Goal: Communication & Community: Share content

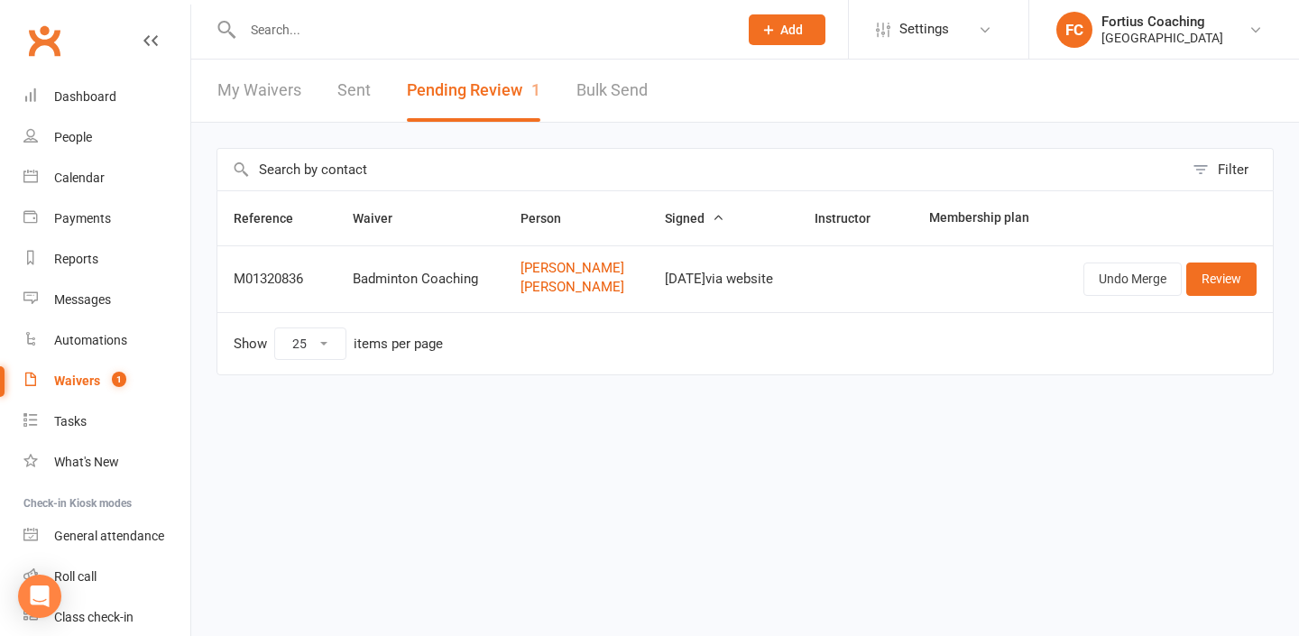
select select "25"
click at [300, 34] on input "text" at bounding box center [481, 29] width 488 height 25
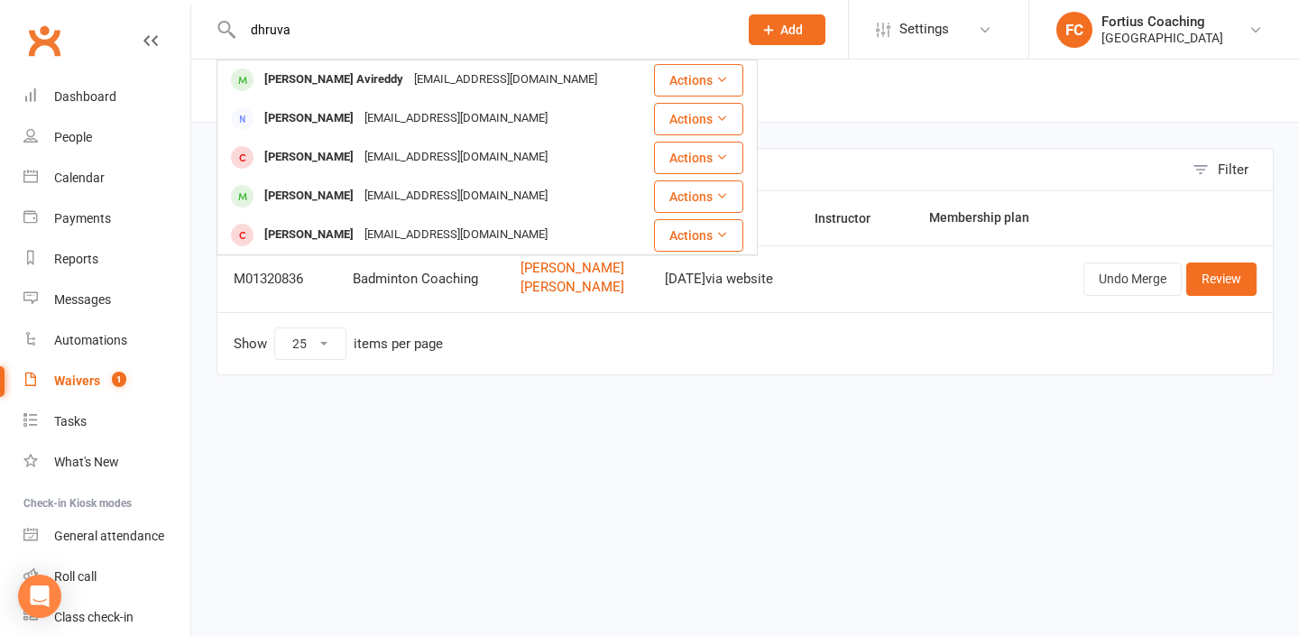
type input "dhruva"
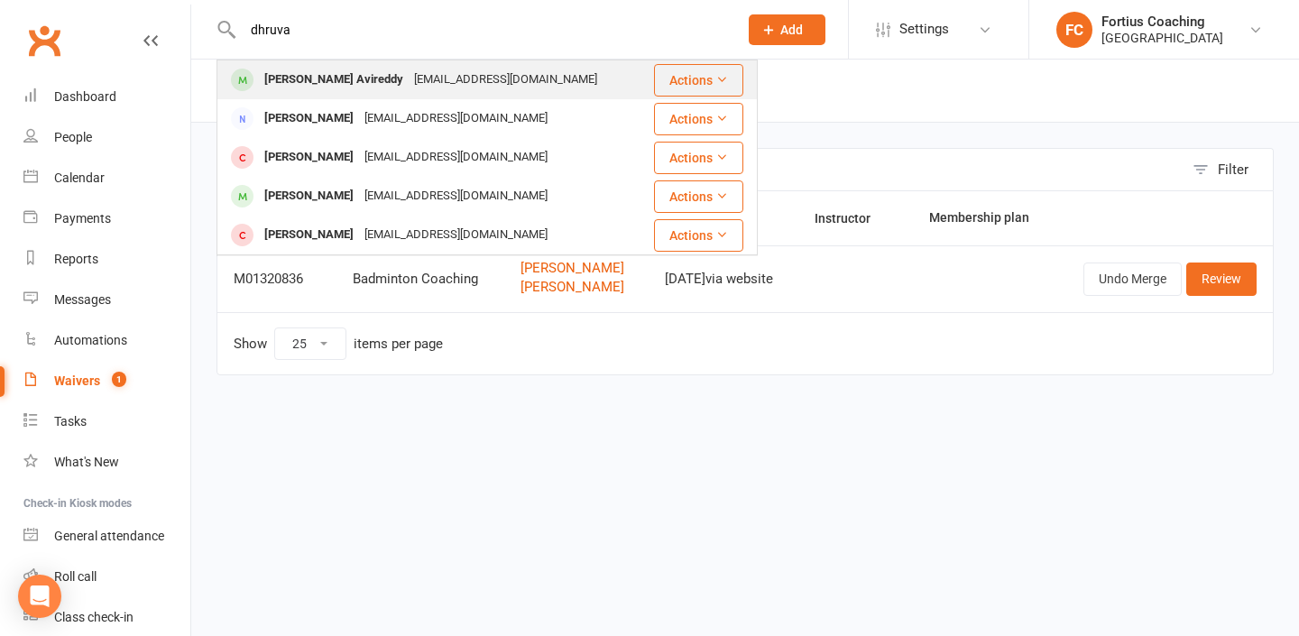
click at [344, 85] on div "[PERSON_NAME] Avireddy" at bounding box center [334, 80] width 150 height 26
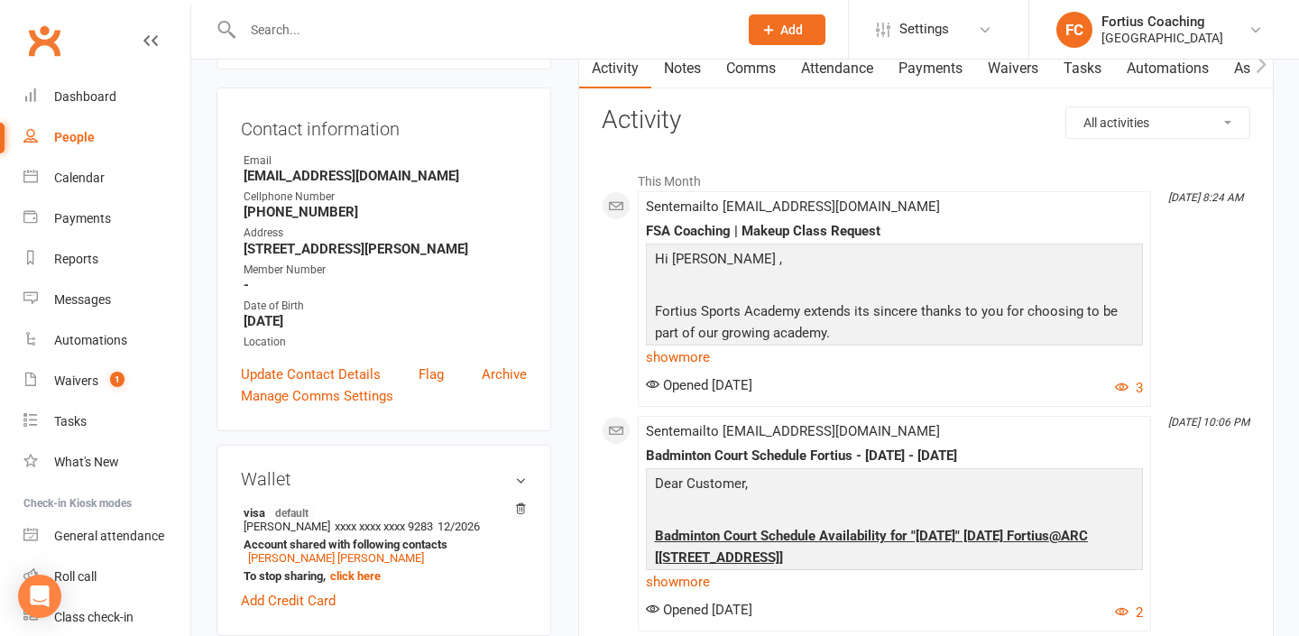
scroll to position [193, 0]
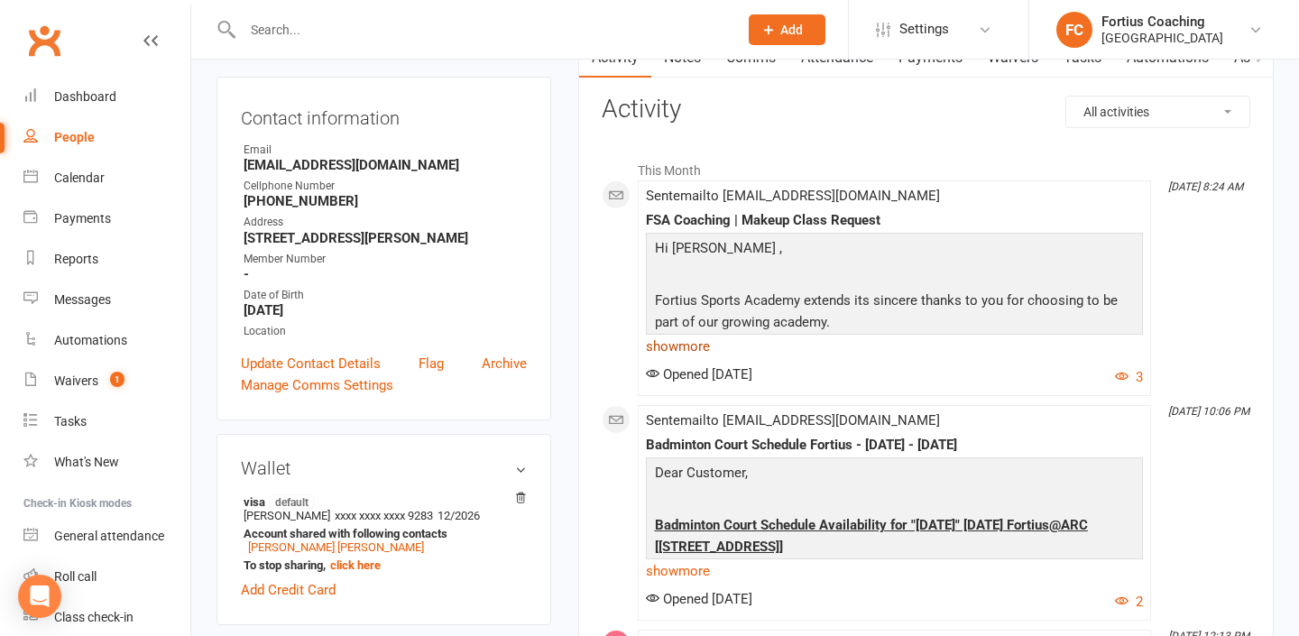
click at [690, 343] on link "show more" at bounding box center [894, 346] width 497 height 25
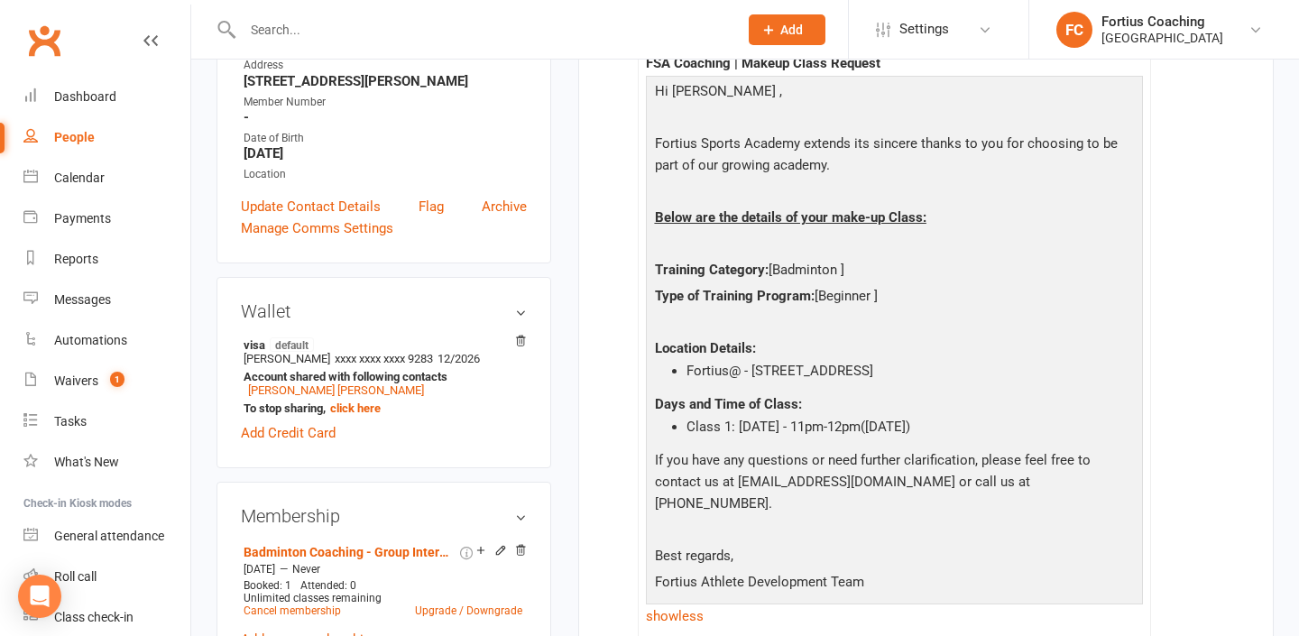
scroll to position [363, 0]
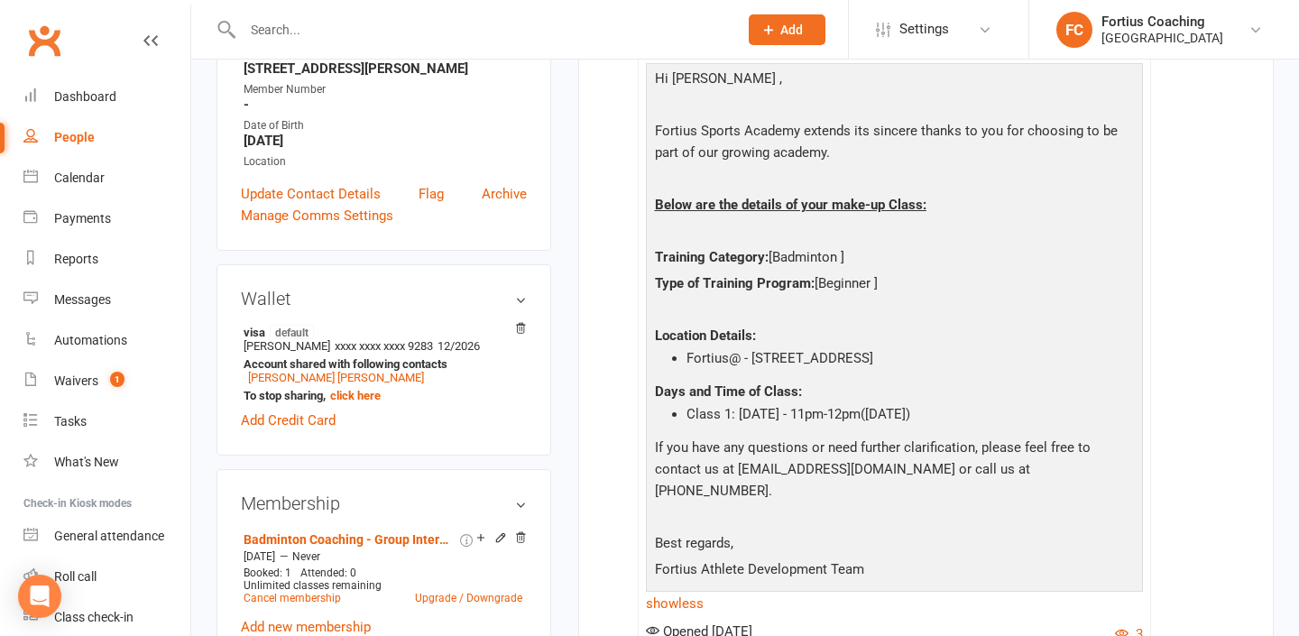
click at [329, 37] on input "text" at bounding box center [481, 29] width 488 height 25
paste input "[PERSON_NAME]"
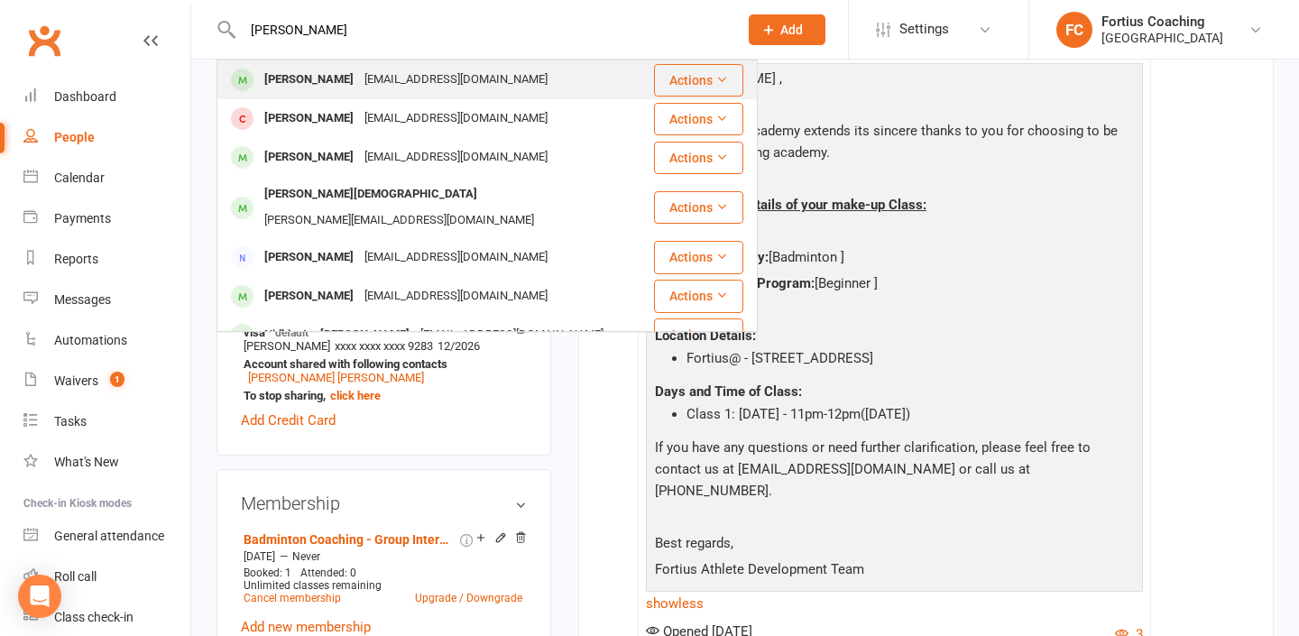
type input "[PERSON_NAME]"
click at [313, 84] on div "[PERSON_NAME]" at bounding box center [309, 80] width 100 height 26
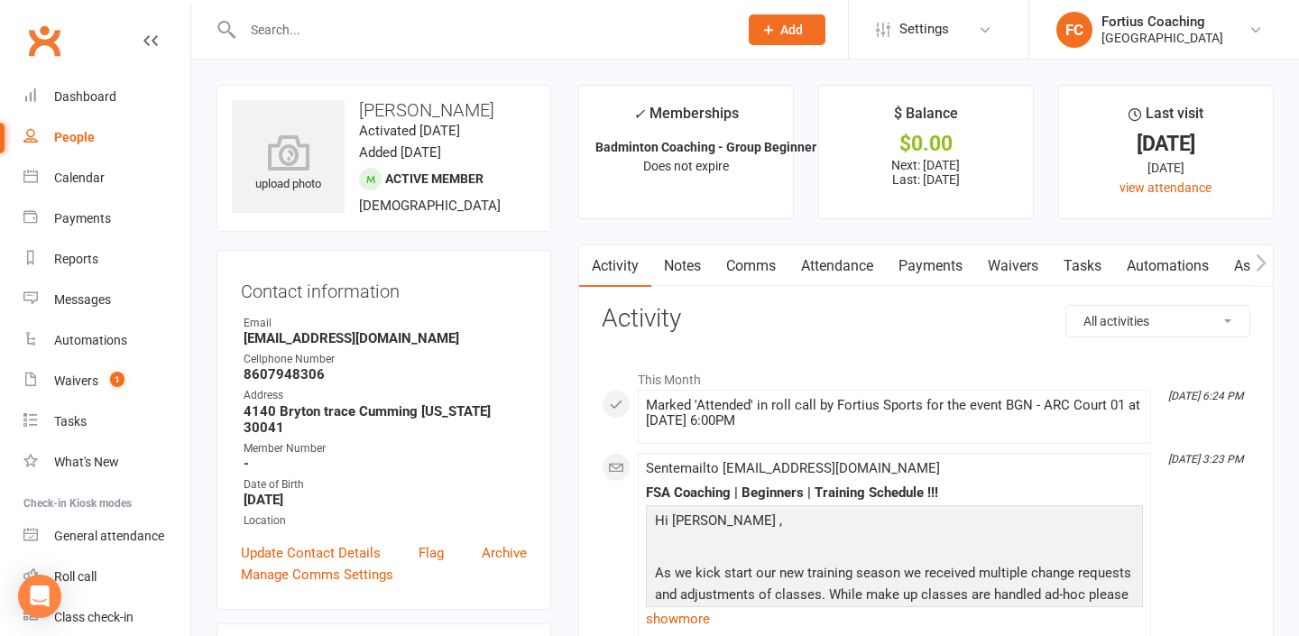
click at [700, 272] on link "Notes" at bounding box center [682, 265] width 62 height 41
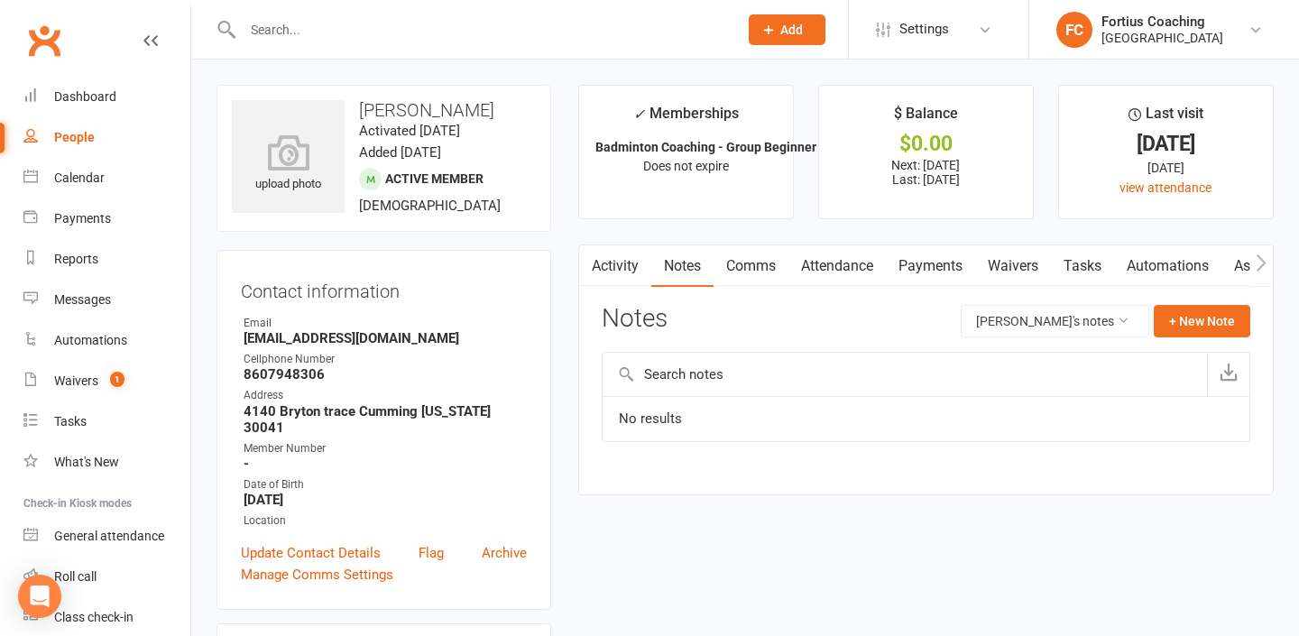
click at [757, 275] on link "Comms" at bounding box center [751, 265] width 75 height 41
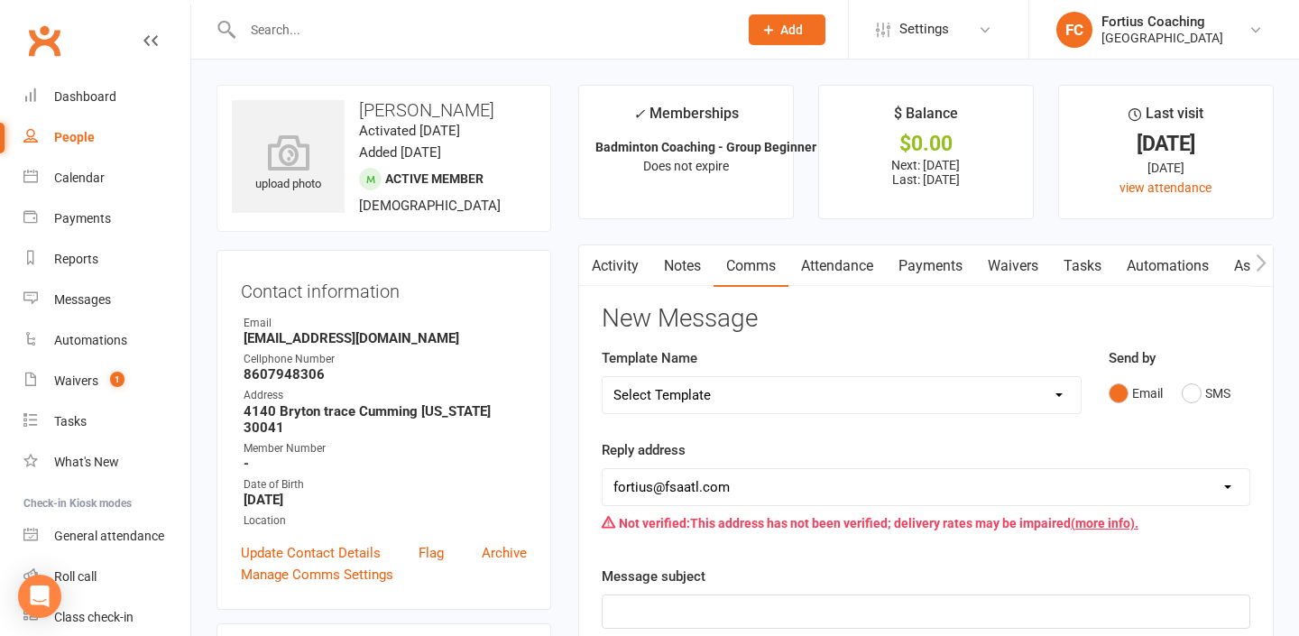
click at [770, 405] on select "Select Template [Email] Badminton Court Schedule [SMS] [Default template - revi…" at bounding box center [842, 395] width 478 height 36
click at [781, 475] on select "[EMAIL_ADDRESS][DOMAIN_NAME] [EMAIL_ADDRESS][DOMAIN_NAME] [EMAIL_ADDRESS][DOMAI…" at bounding box center [926, 487] width 647 height 36
select select "9"
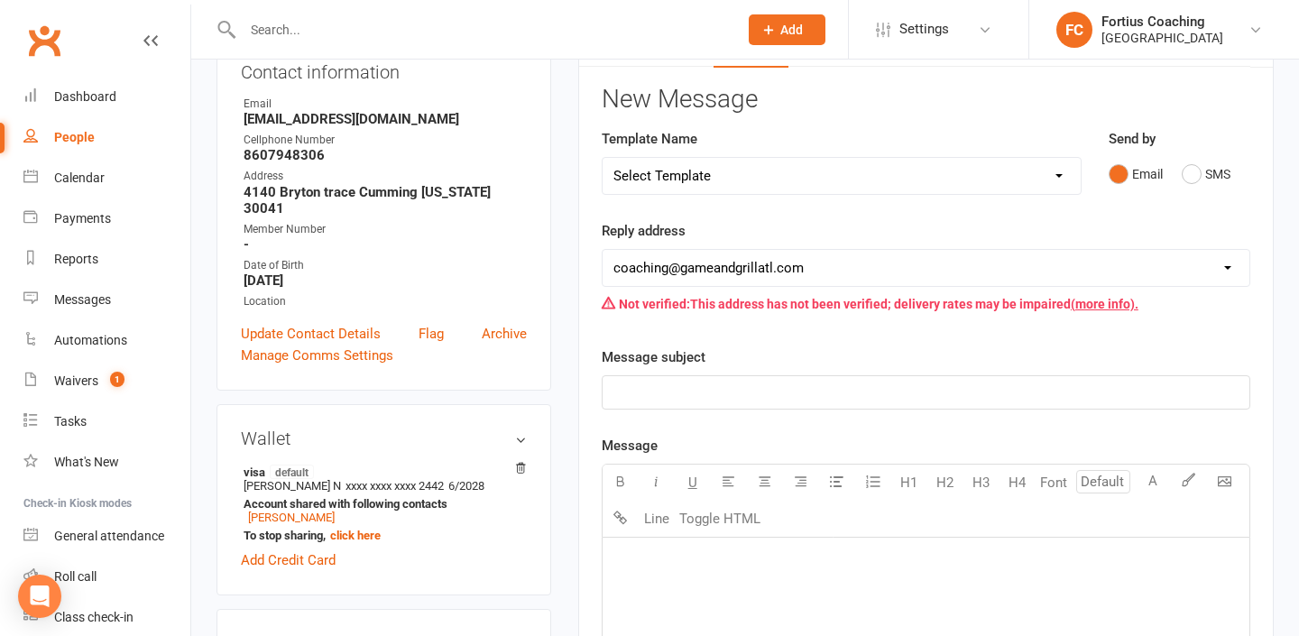
scroll to position [210, 0]
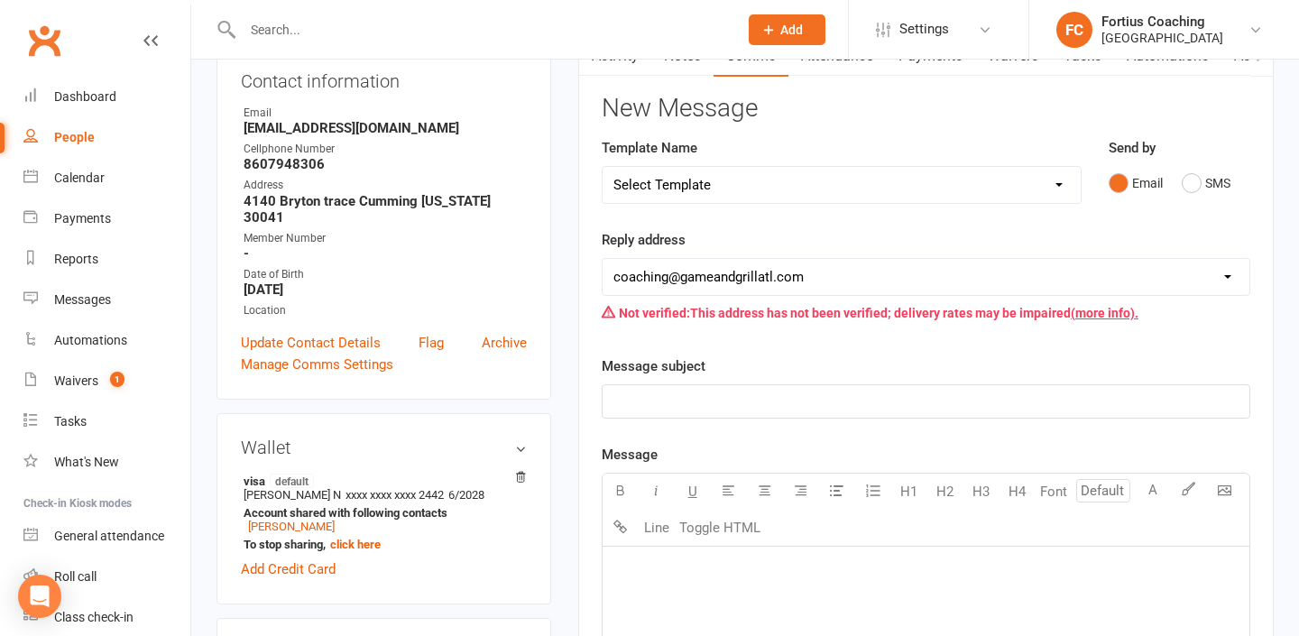
click at [742, 176] on select "Select Template [Email] Badminton Court Schedule [SMS] [Default template - revi…" at bounding box center [842, 185] width 478 height 36
select select "16"
select select "1"
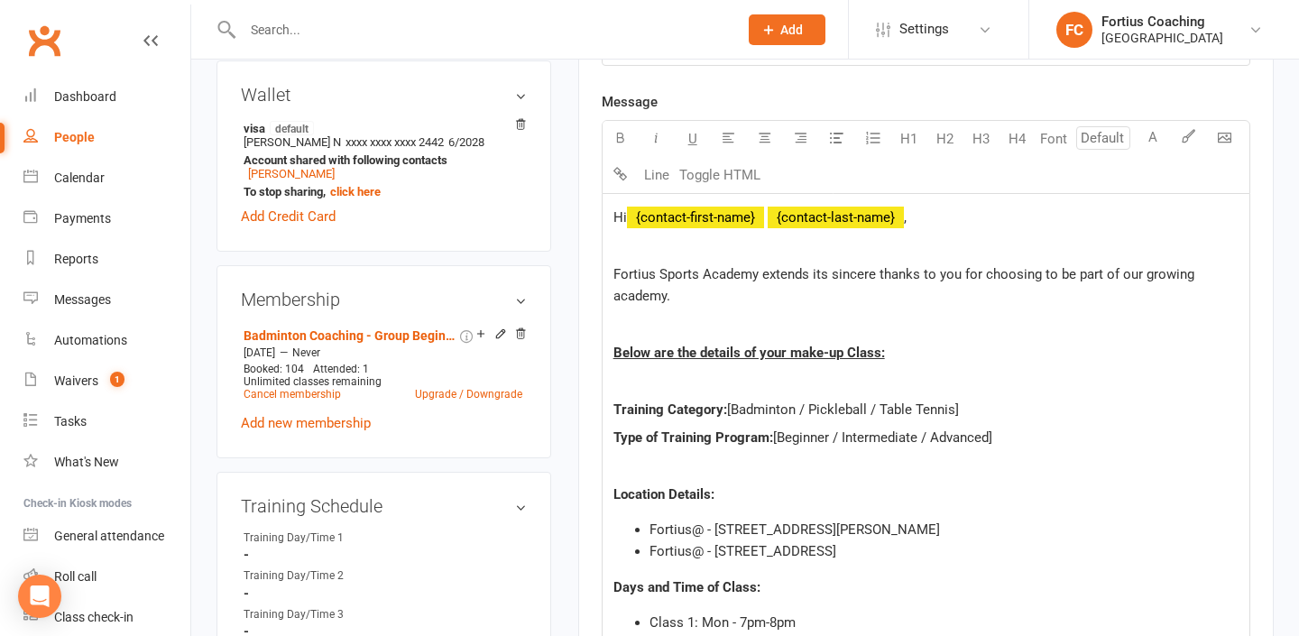
scroll to position [579, 0]
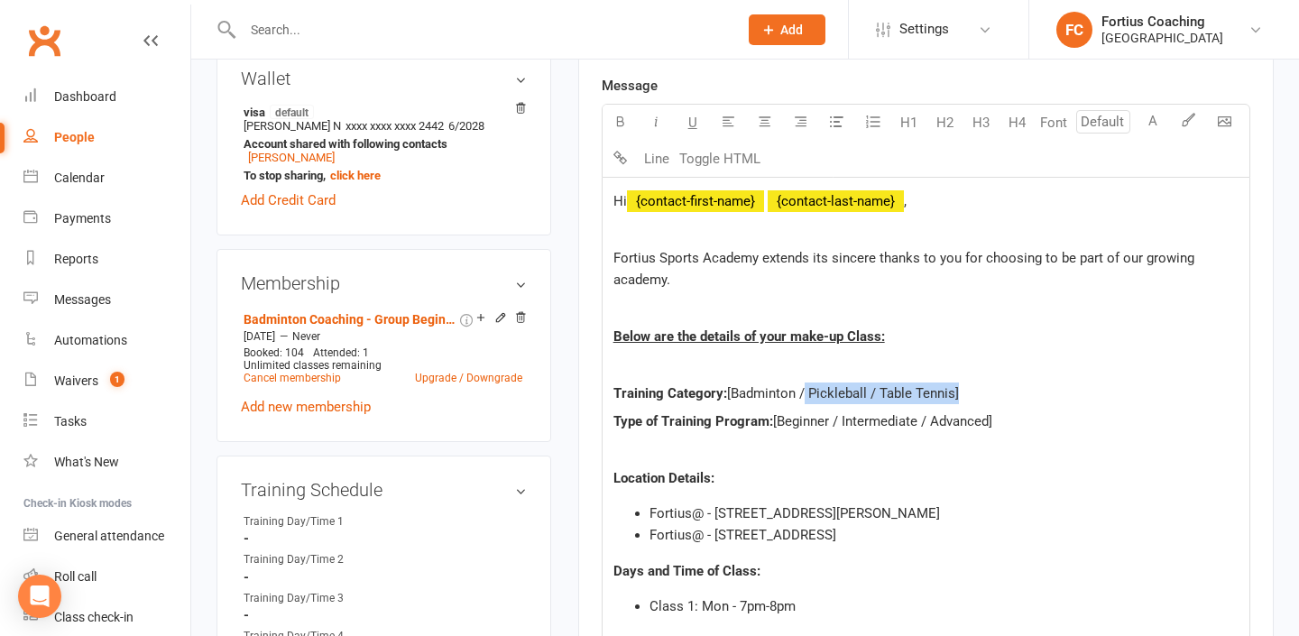
drag, startPoint x: 956, startPoint y: 385, endPoint x: 802, endPoint y: 391, distance: 154.4
click at [802, 391] on span "[Badminton / Pickleball / Table Tennis]" at bounding box center [843, 393] width 232 height 16
drag, startPoint x: 991, startPoint y: 424, endPoint x: 837, endPoint y: 418, distance: 153.5
click at [837, 418] on span "[Beginner / Intermediate / Advanced]" at bounding box center [882, 421] width 219 height 16
drag, startPoint x: 1002, startPoint y: 508, endPoint x: 623, endPoint y: 509, distance: 378.9
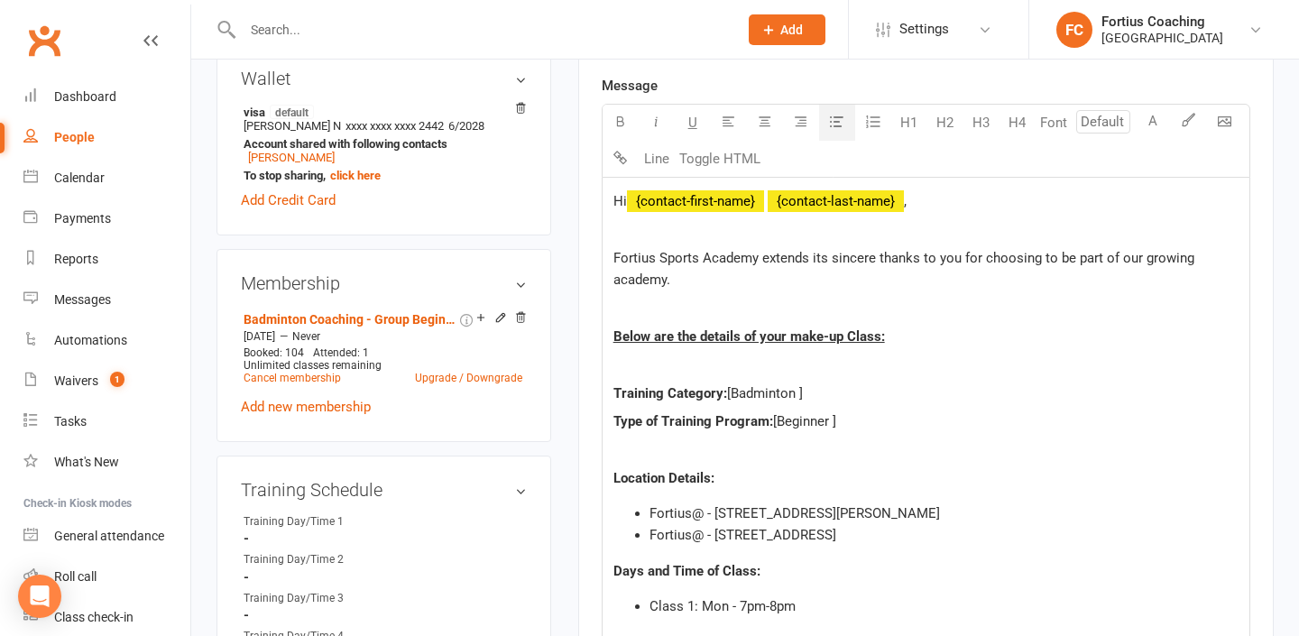
click at [623, 509] on ul "Fortius@ - [STREET_ADDRESS][PERSON_NAME] Fortius@ - [STREET_ADDRESS]" at bounding box center [925, 524] width 625 height 43
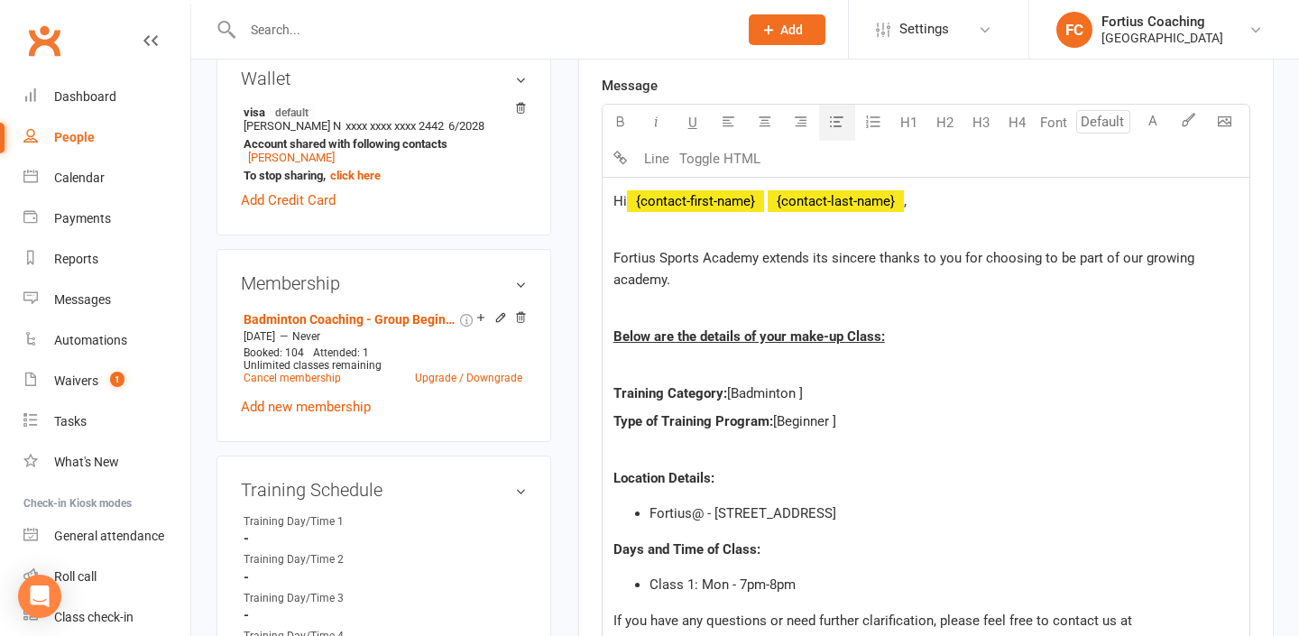
click at [728, 586] on span "Class 1: Mon - 7pm-8pm" at bounding box center [723, 584] width 146 height 16
click at [778, 583] on span "Class 1: [DATE] - 7pm-8pm" at bounding box center [730, 584] width 160 height 16
click at [811, 583] on span "Class 1: [DATE] - 11am-8pm" at bounding box center [733, 584] width 167 height 16
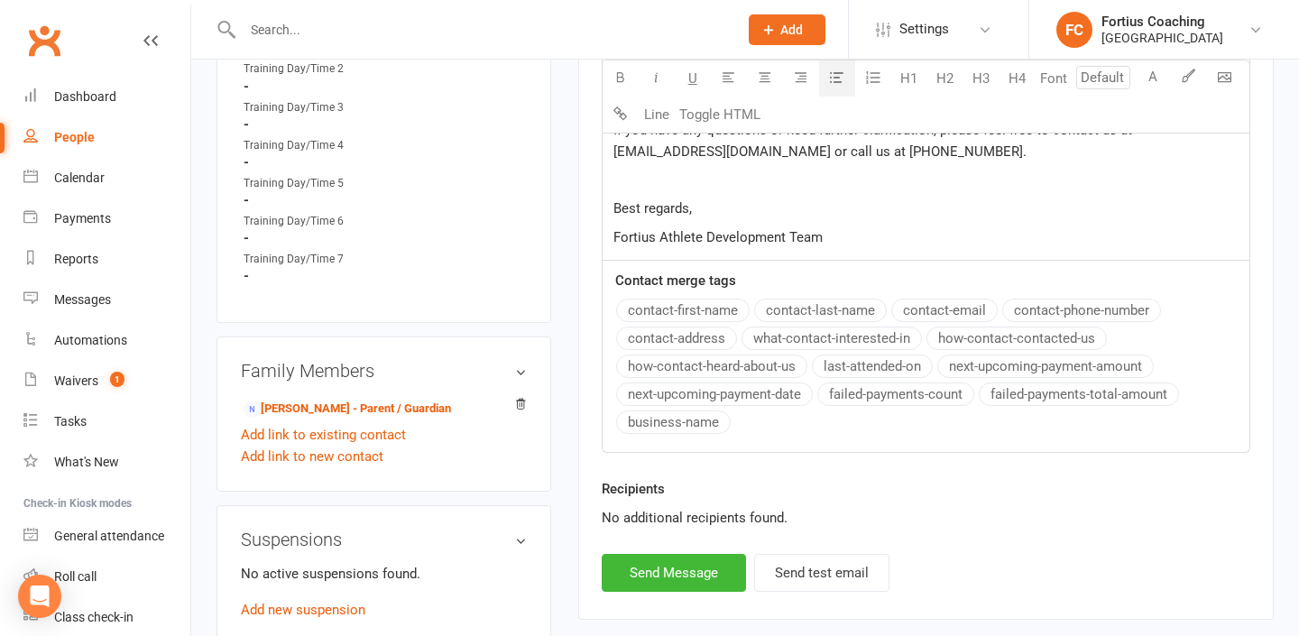
scroll to position [1069, 0]
click at [696, 569] on button "Send Message" at bounding box center [674, 574] width 144 height 38
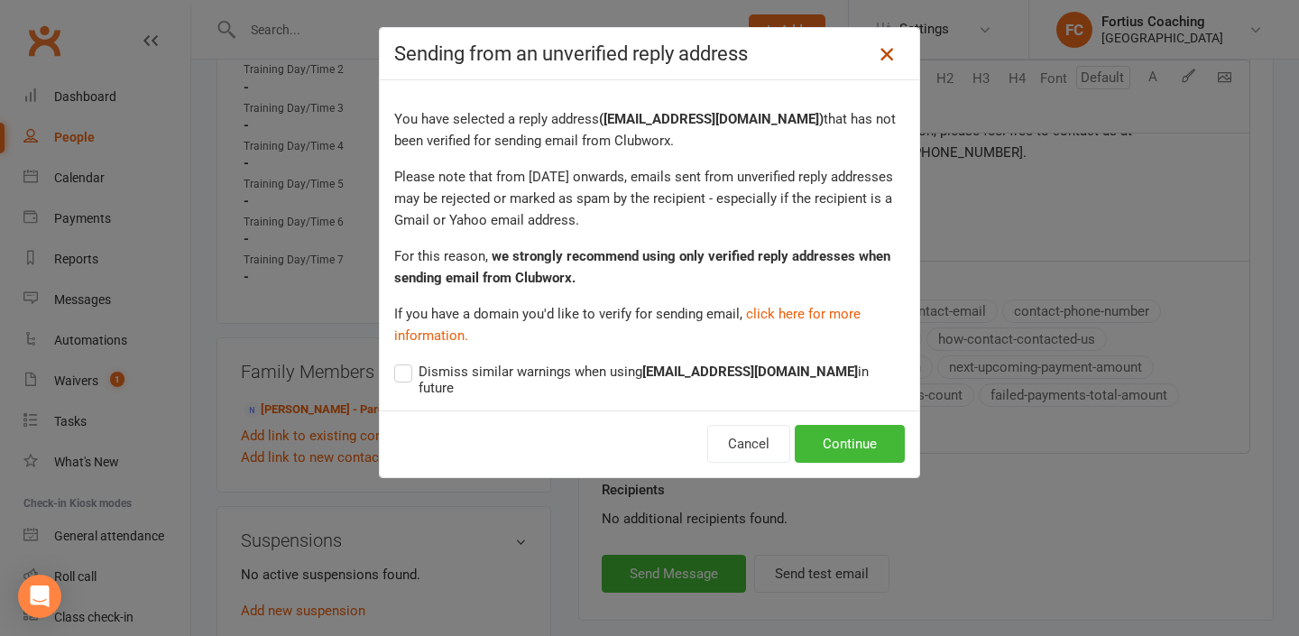
click at [891, 60] on icon at bounding box center [887, 54] width 22 height 22
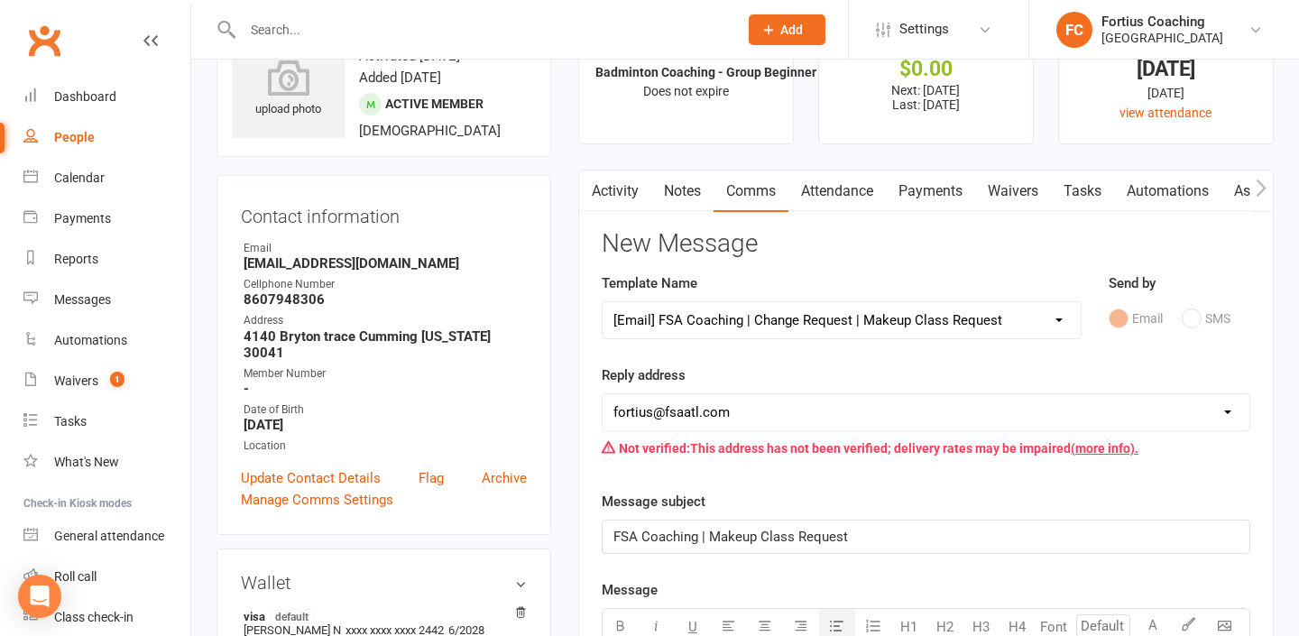
scroll to position [31, 0]
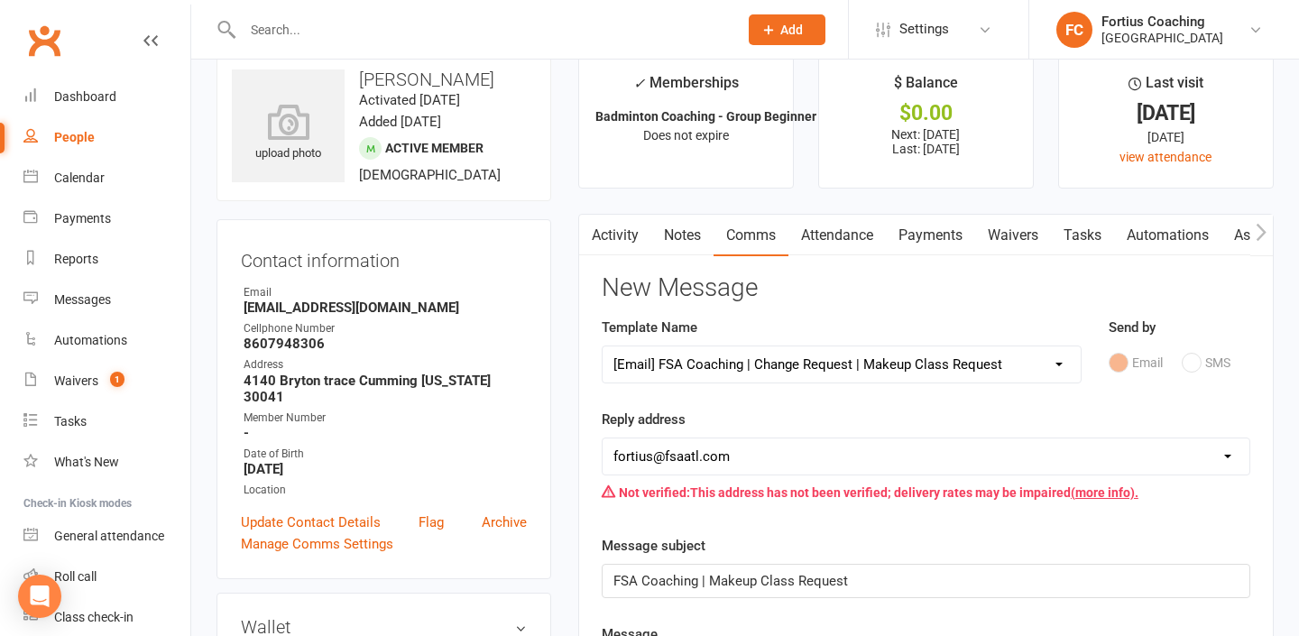
click at [804, 470] on select "[EMAIL_ADDRESS][DOMAIN_NAME] [EMAIL_ADDRESS][DOMAIN_NAME] [EMAIL_ADDRESS][DOMAI…" at bounding box center [926, 456] width 647 height 36
select select "9"
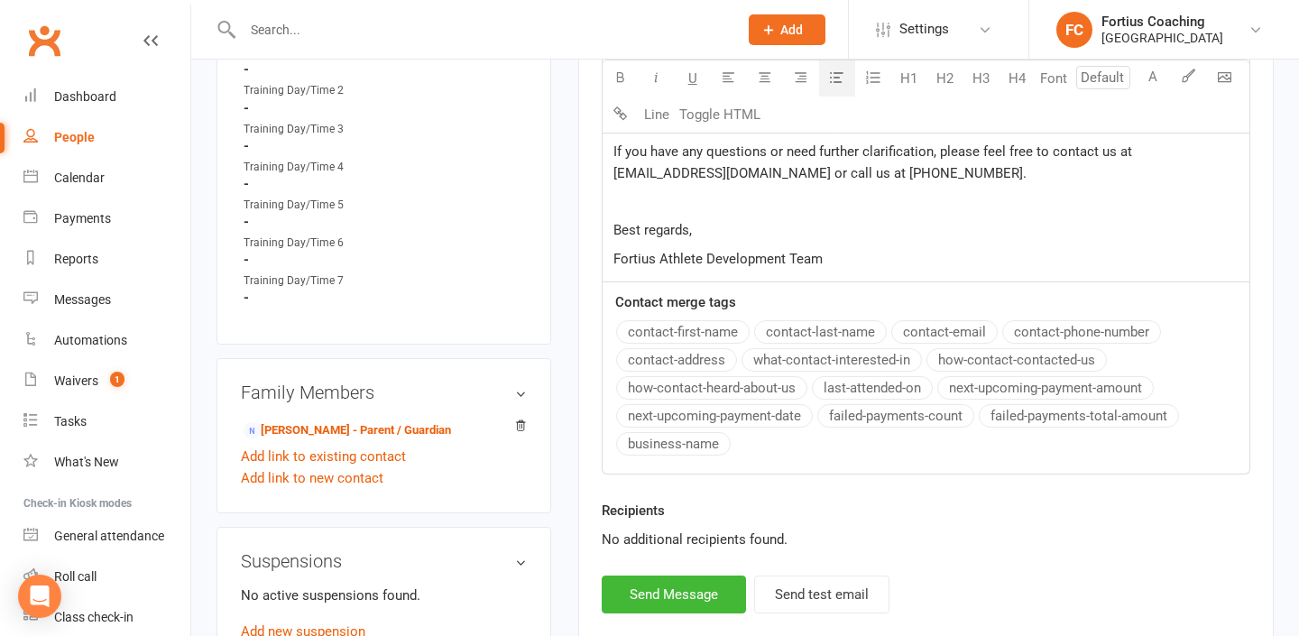
scroll to position [1097, 0]
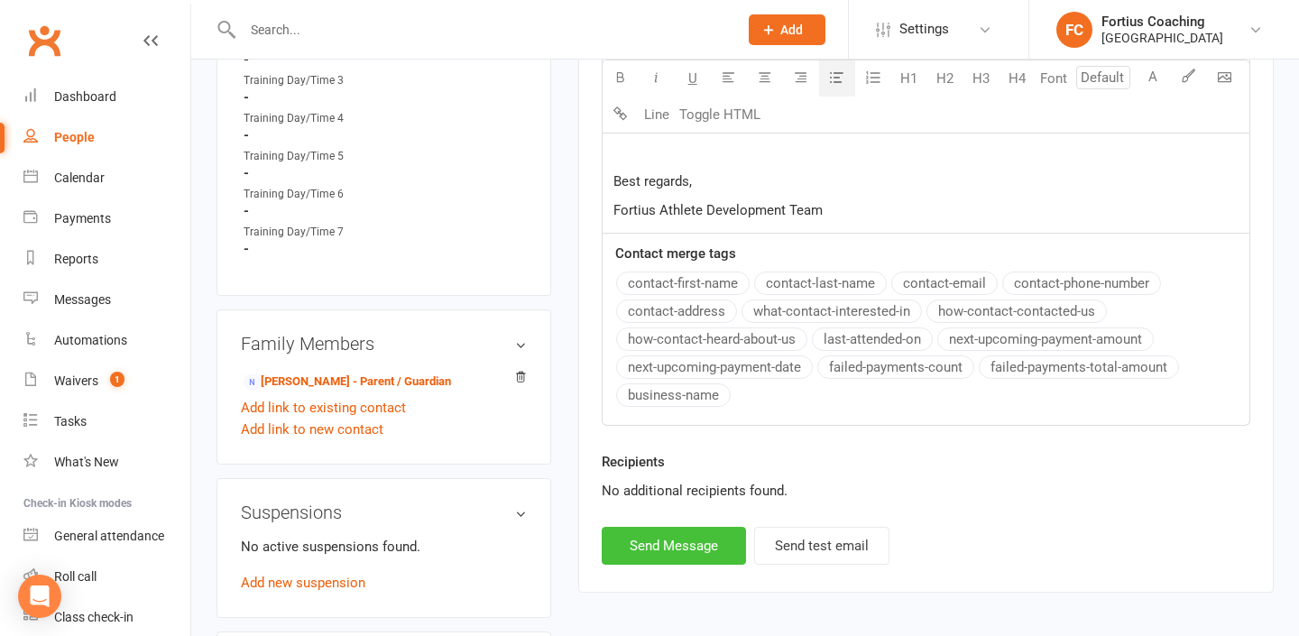
click at [708, 557] on button "Send Message" at bounding box center [674, 546] width 144 height 38
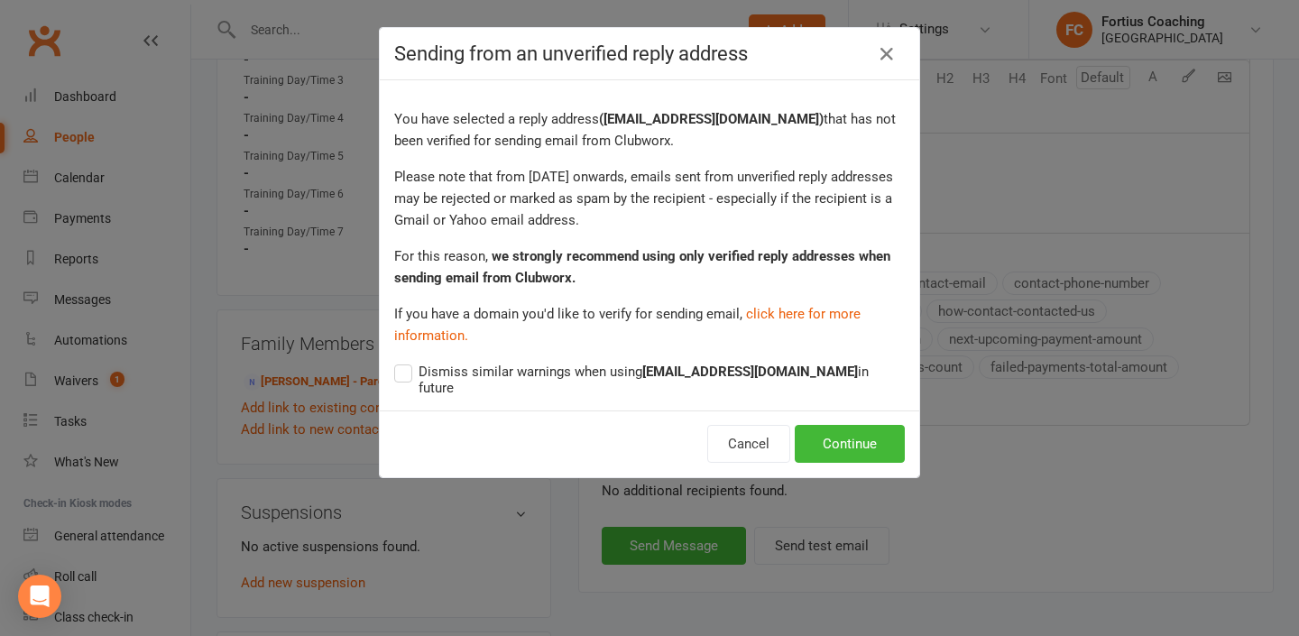
click at [844, 449] on div "Cancel Continue" at bounding box center [649, 443] width 539 height 67
click at [844, 430] on button "Continue" at bounding box center [850, 444] width 110 height 38
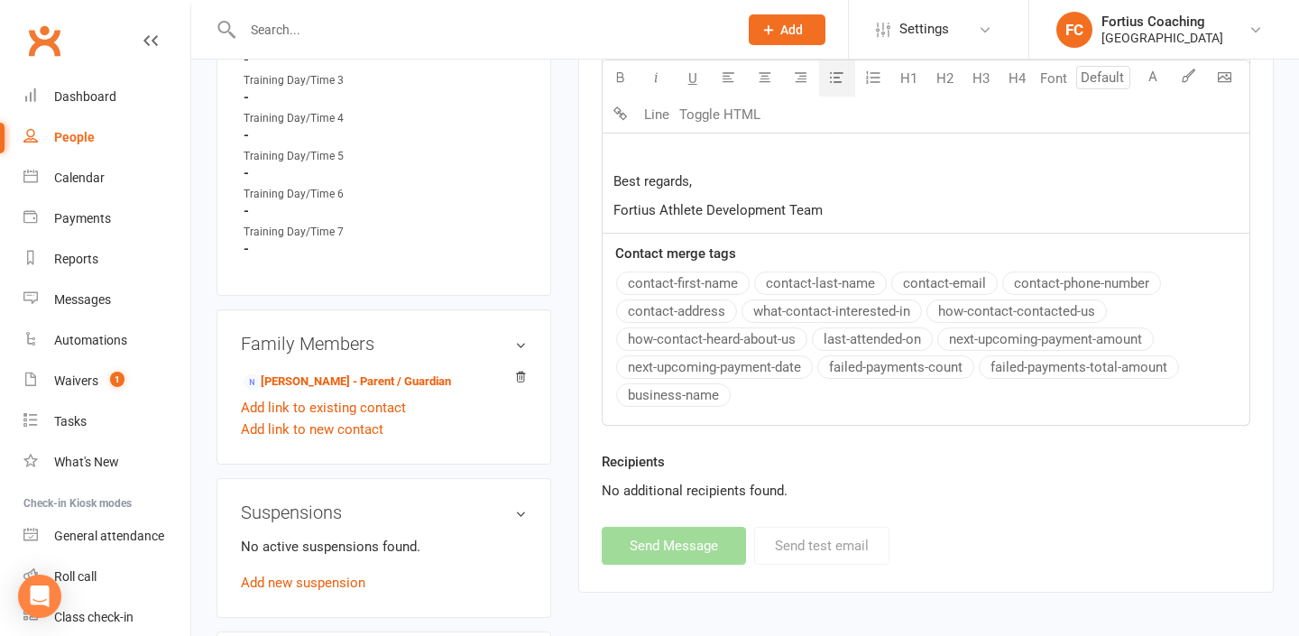
select select
select select "1"
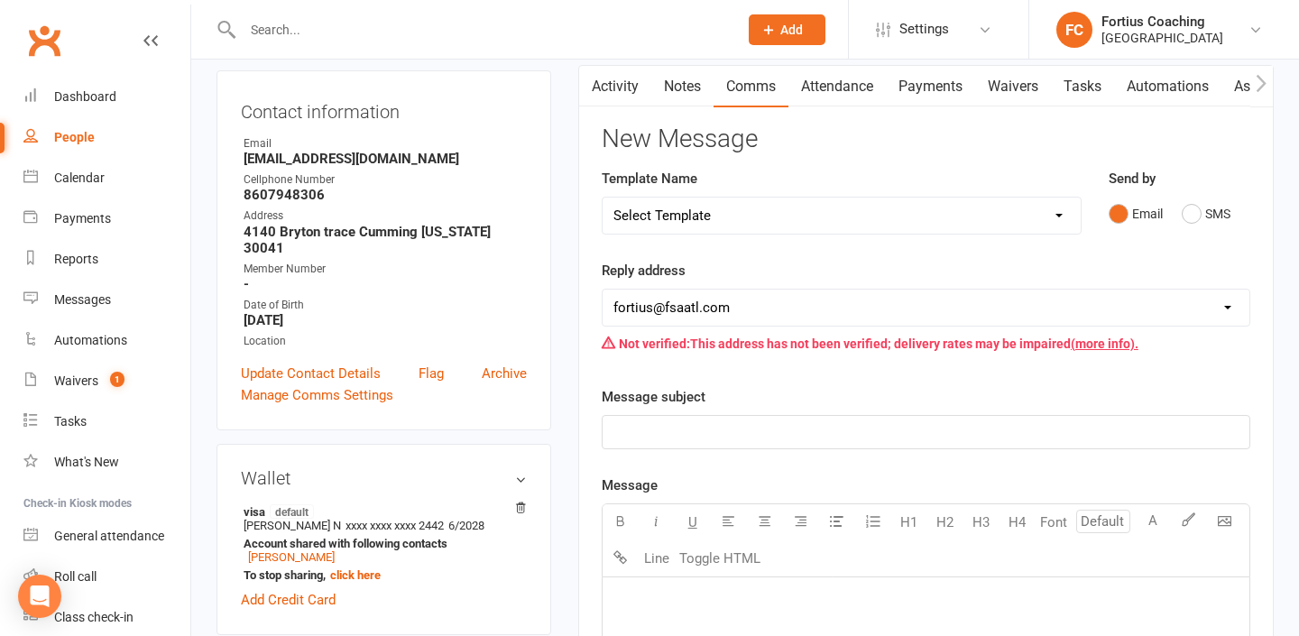
scroll to position [0, 0]
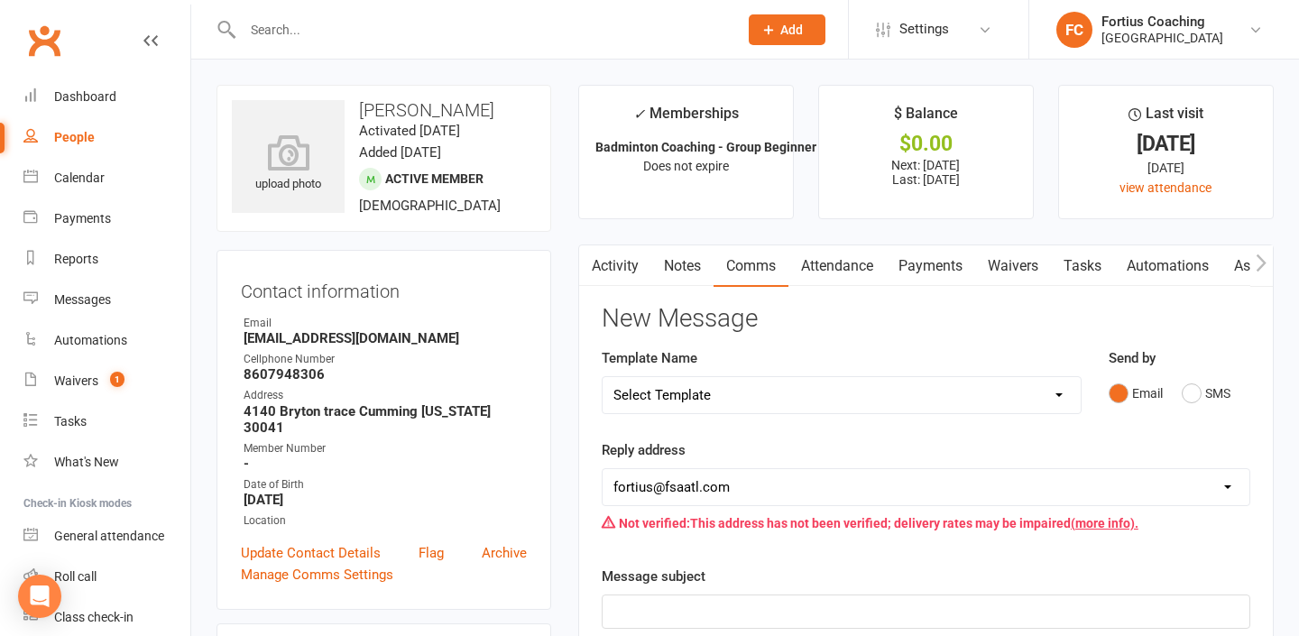
click at [616, 262] on link "Activity" at bounding box center [615, 265] width 72 height 41
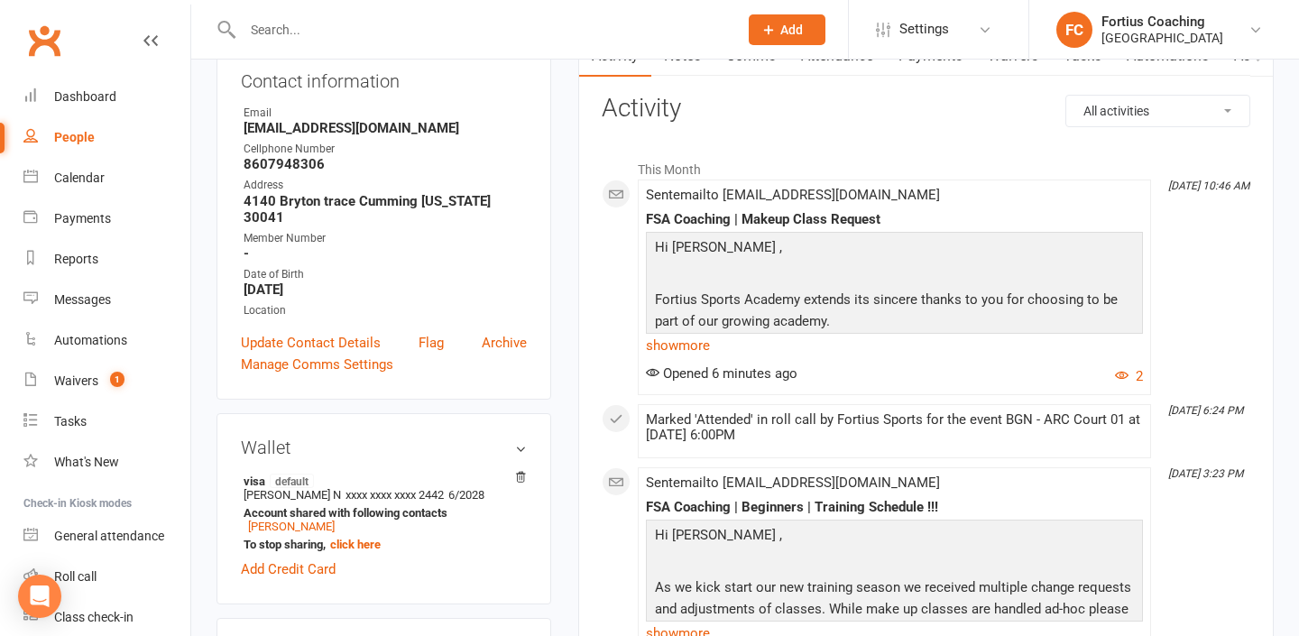
scroll to position [221, 0]
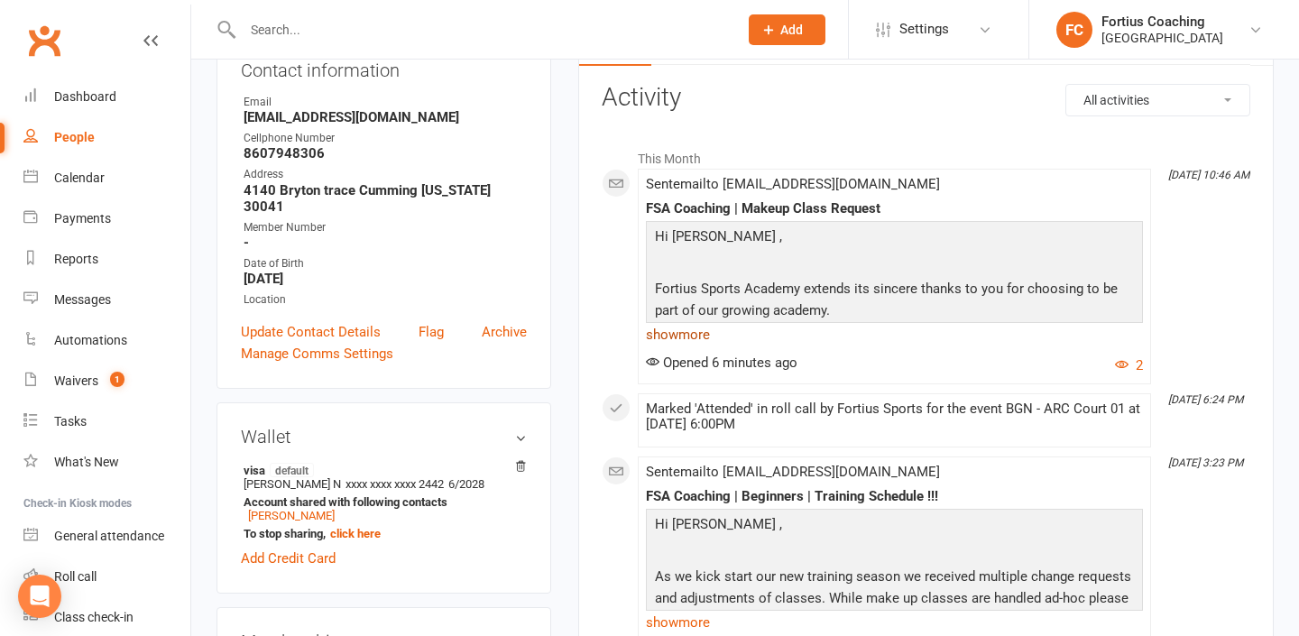
click at [695, 336] on link "show more" at bounding box center [894, 334] width 497 height 25
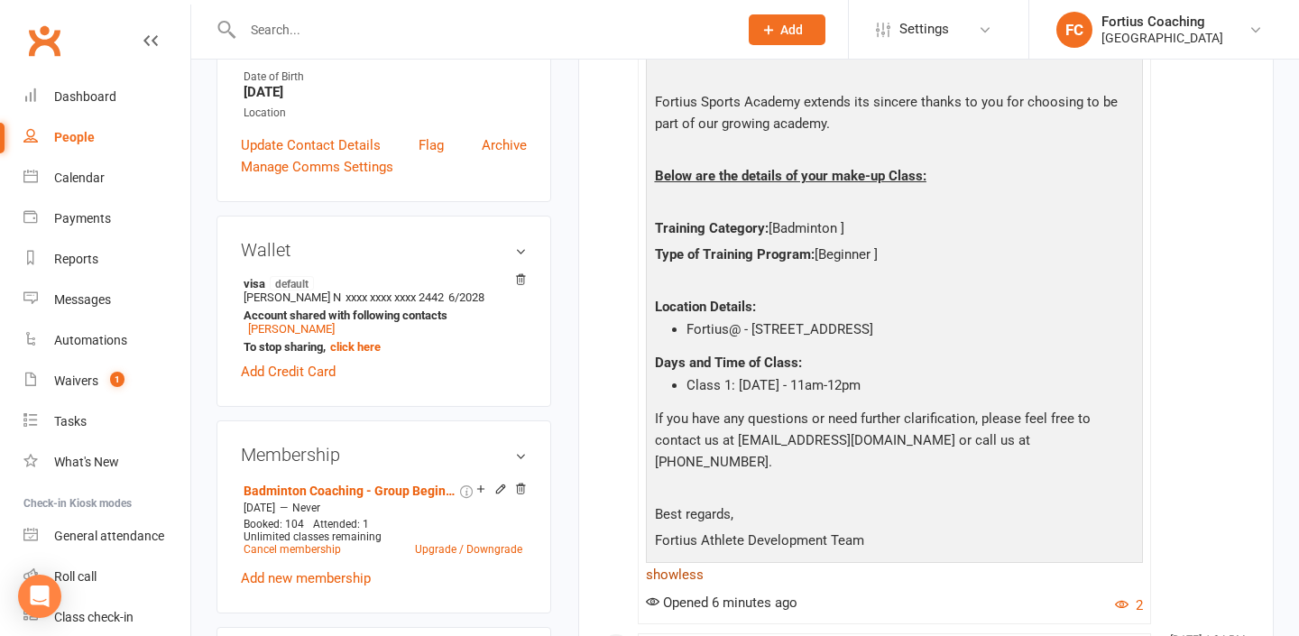
scroll to position [418, 0]
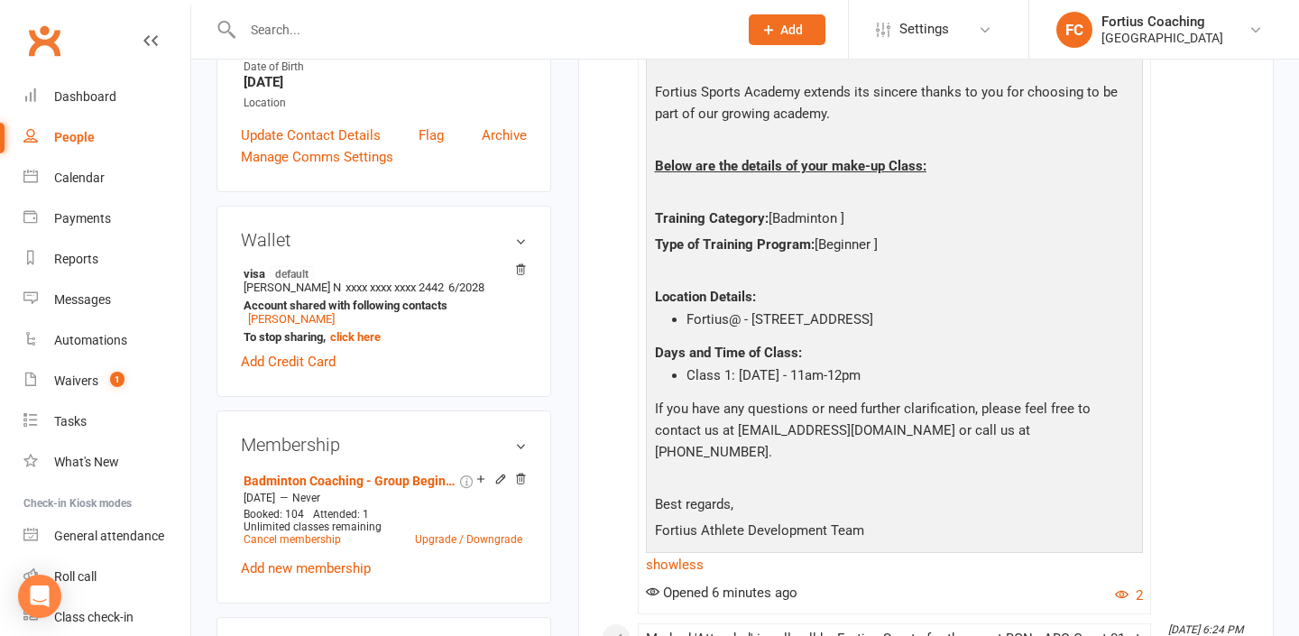
click at [316, 13] on div at bounding box center [471, 29] width 509 height 59
click at [316, 25] on input "text" at bounding box center [481, 29] width 488 height 25
paste input "[PERSON_NAME]"
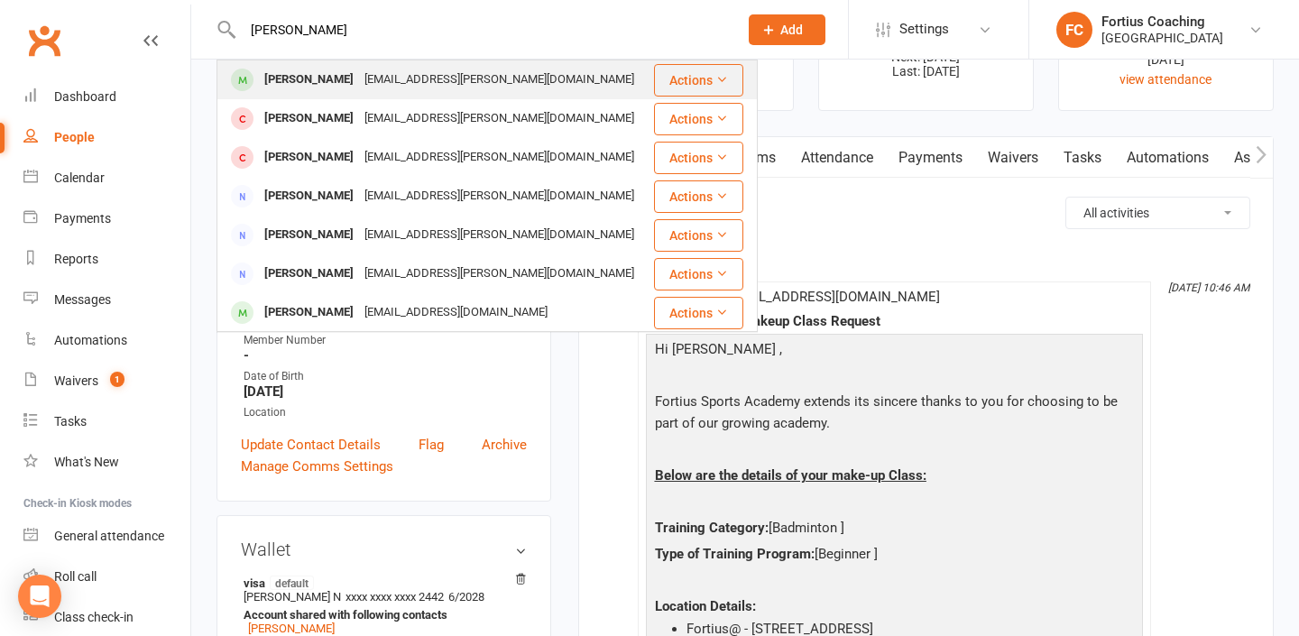
scroll to position [0, 0]
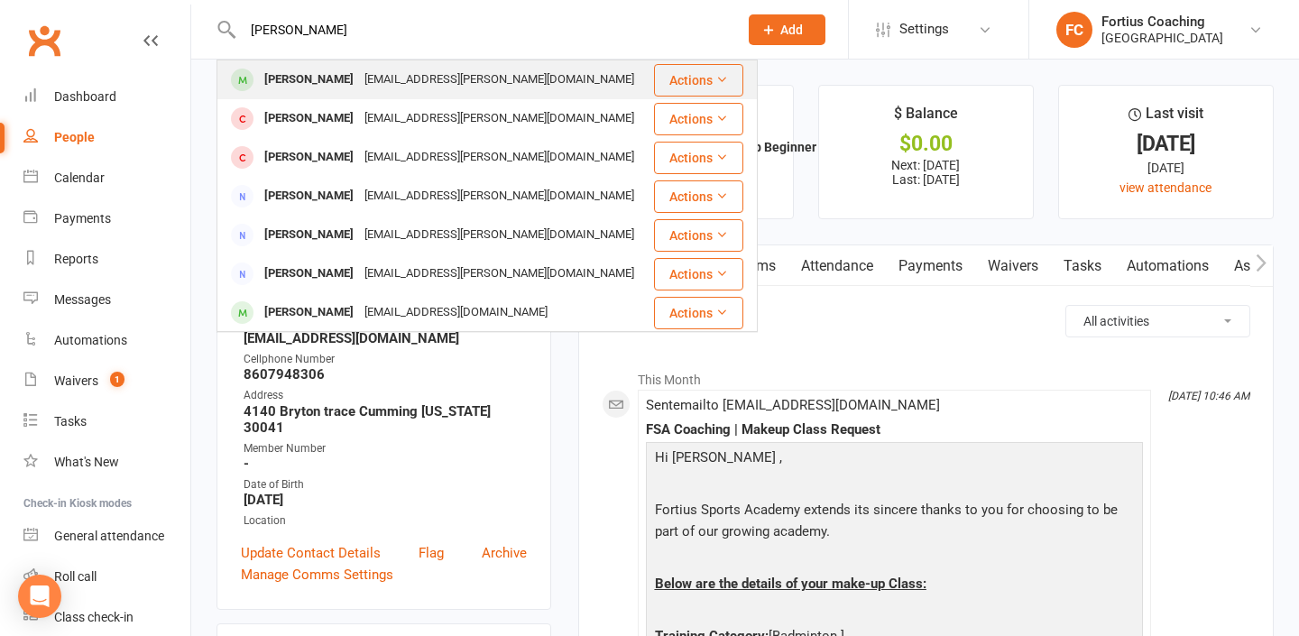
type input "[PERSON_NAME]"
click at [353, 86] on div "[PERSON_NAME]" at bounding box center [309, 80] width 100 height 26
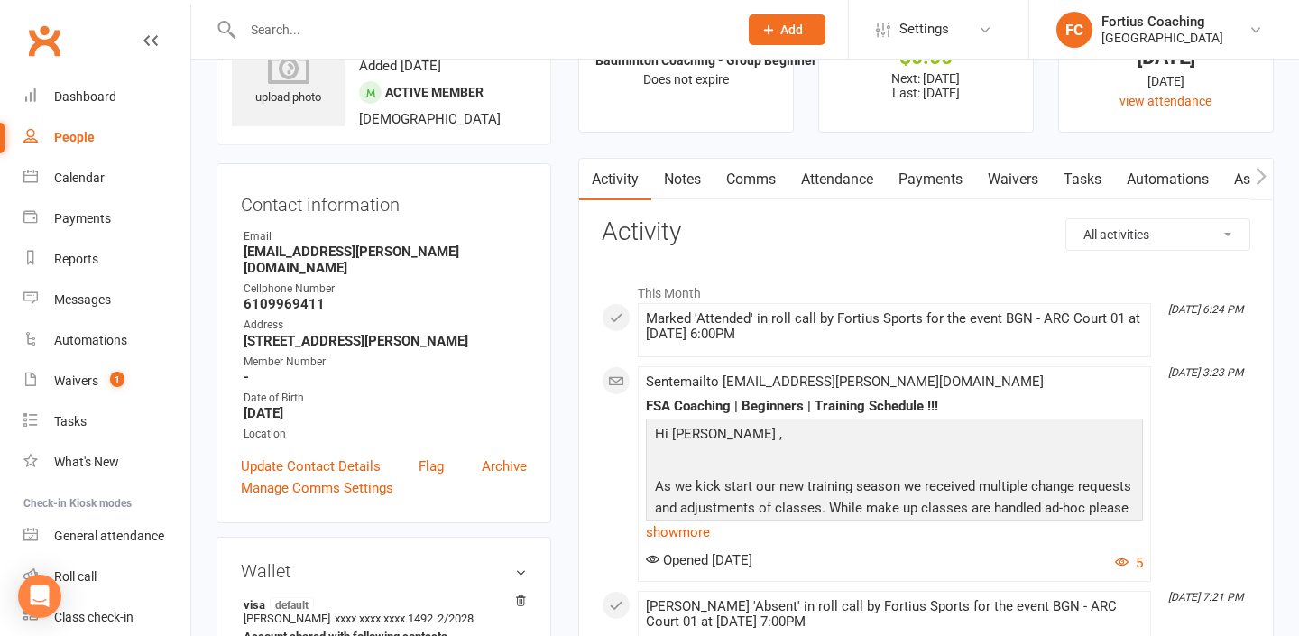
scroll to position [88, 0]
click at [749, 178] on link "Comms" at bounding box center [751, 178] width 75 height 41
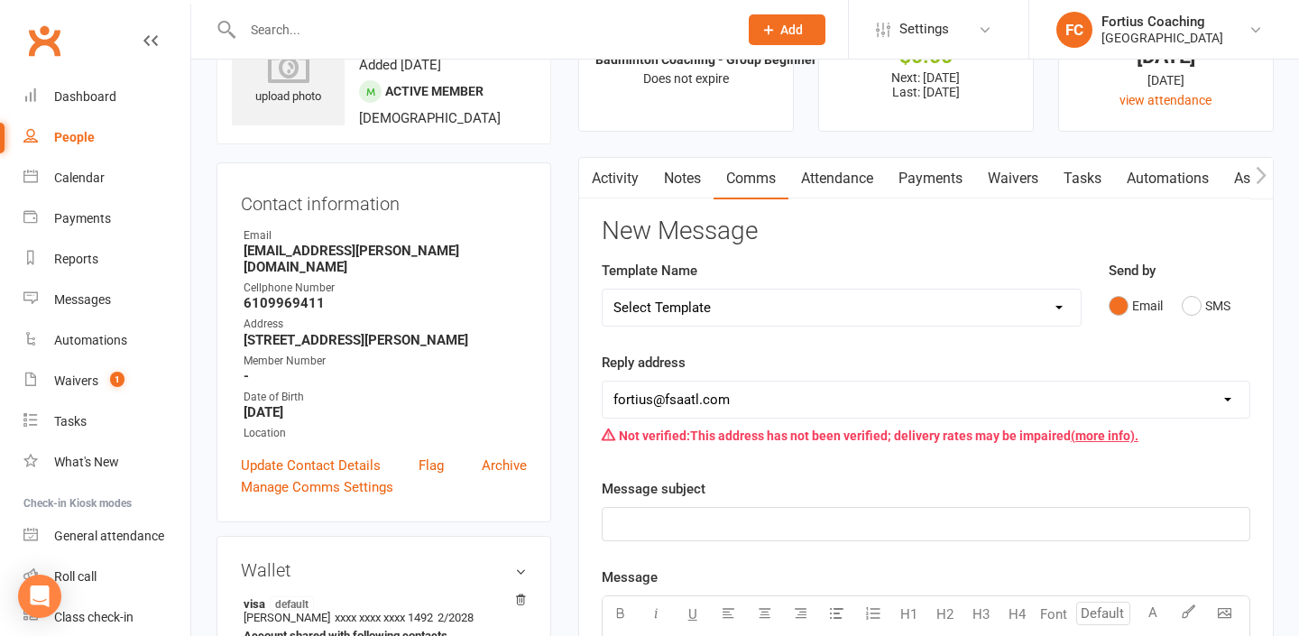
click at [779, 302] on select "Select Template [Email] Badminton Court Schedule [SMS] [Default template - revi…" at bounding box center [842, 308] width 478 height 36
select select "16"
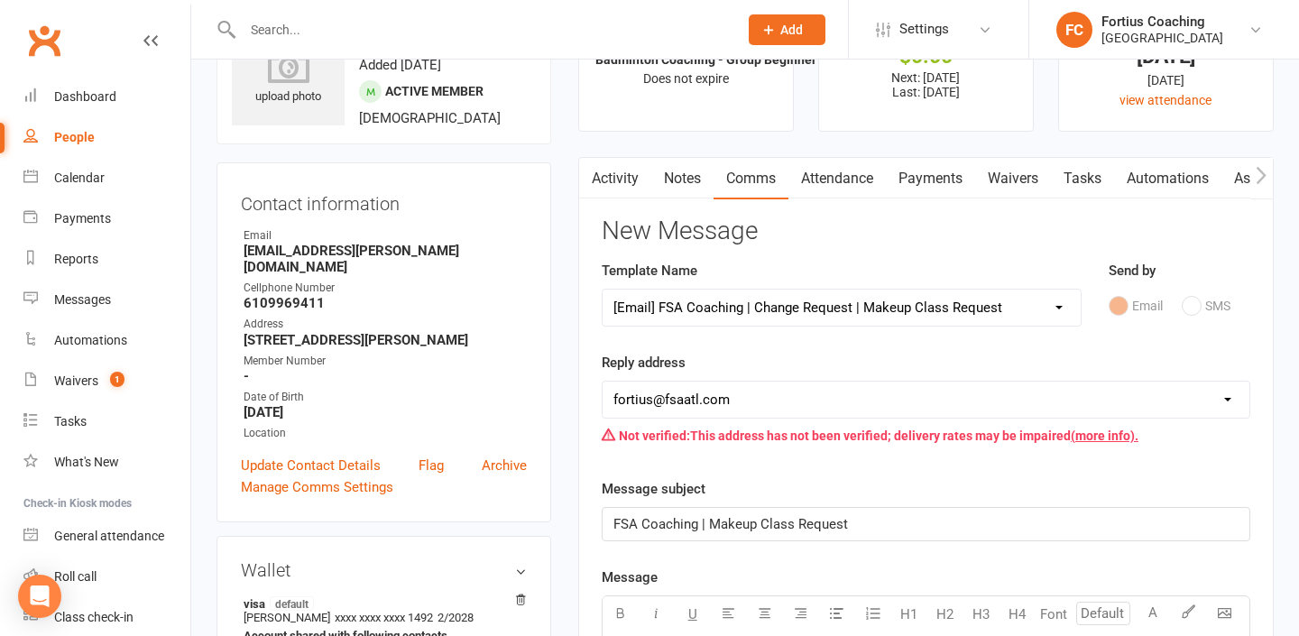
click at [822, 413] on select "[EMAIL_ADDRESS][DOMAIN_NAME] [EMAIL_ADDRESS][DOMAIN_NAME] [EMAIL_ADDRESS][DOMAI…" at bounding box center [926, 400] width 647 height 36
select select "9"
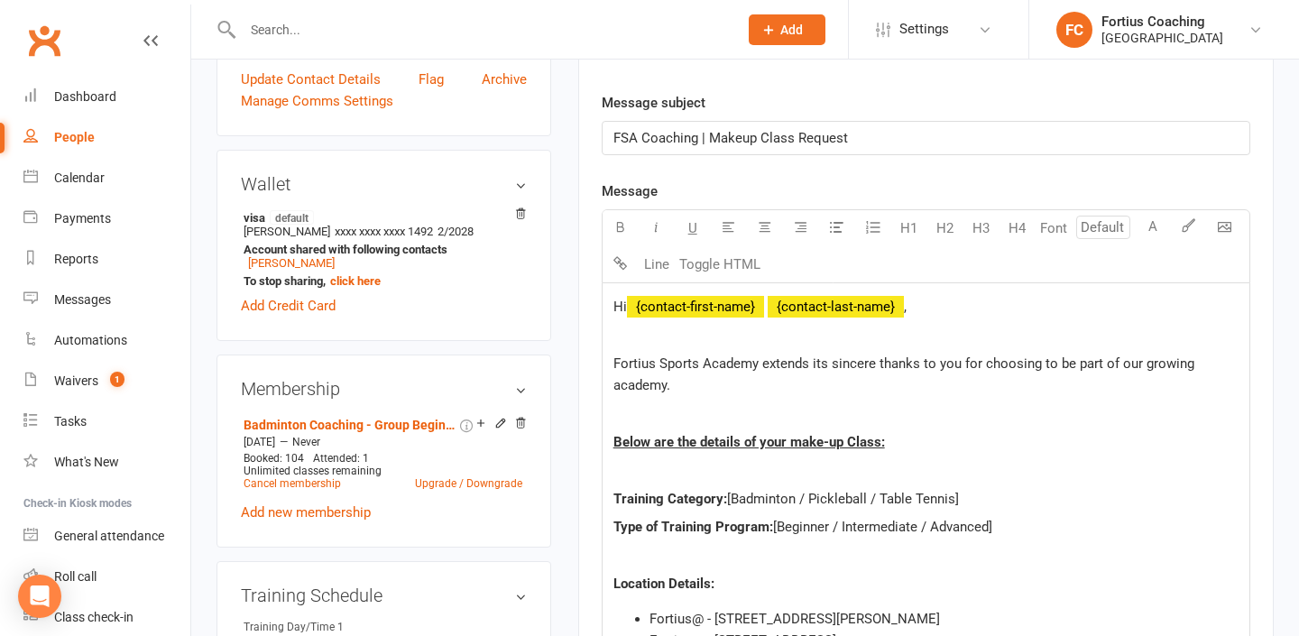
scroll to position [479, 0]
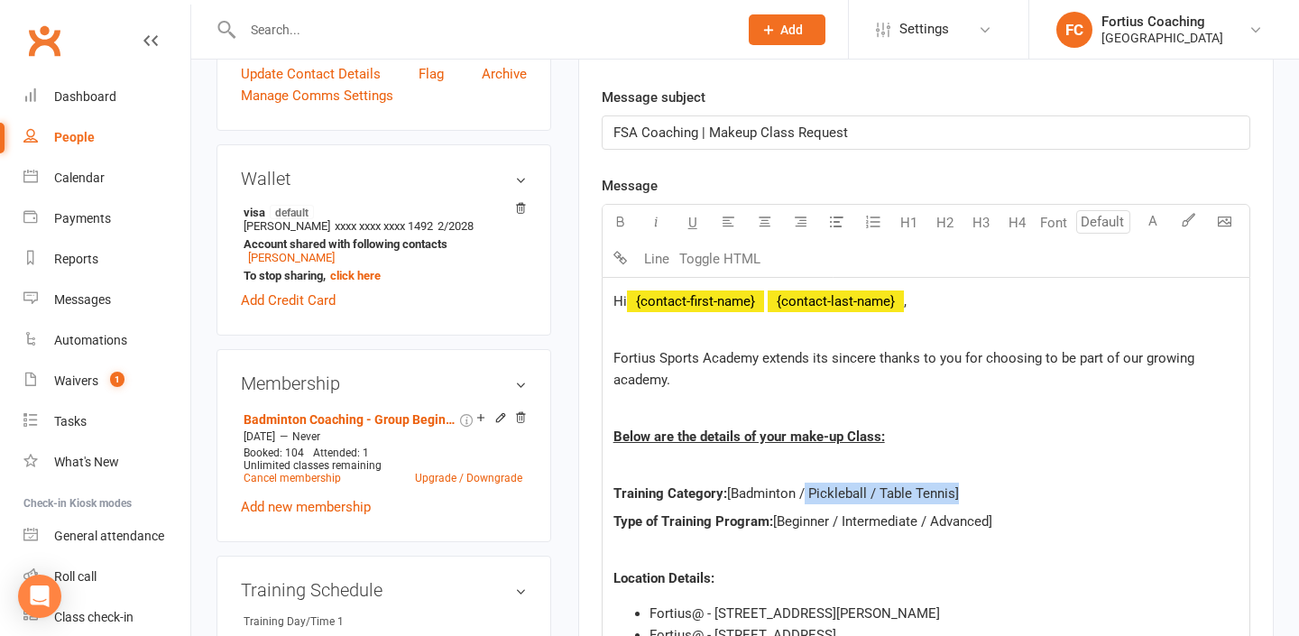
drag, startPoint x: 953, startPoint y: 491, endPoint x: 799, endPoint y: 485, distance: 153.5
click at [799, 485] on span "[Badminton / Pickleball / Table Tennis]" at bounding box center [843, 493] width 232 height 16
drag, startPoint x: 991, startPoint y: 521, endPoint x: 835, endPoint y: 515, distance: 156.2
click at [835, 515] on span "[Beginner / Intermediate / Advanced]" at bounding box center [882, 521] width 219 height 16
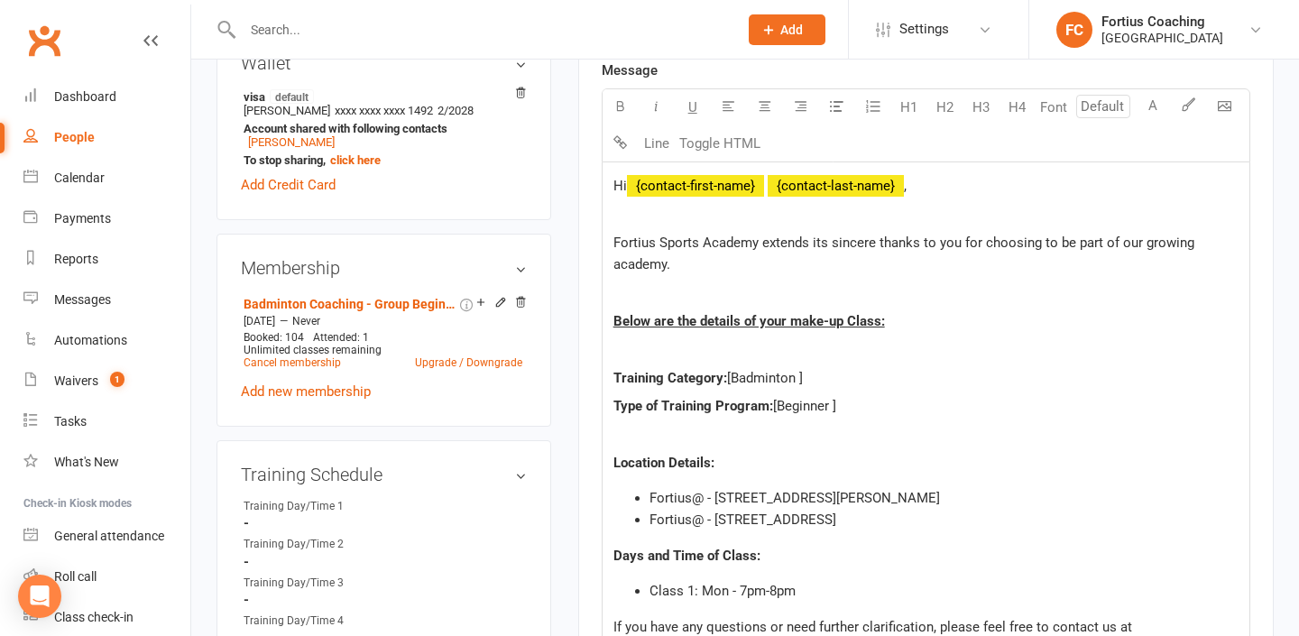
scroll to position [597, 0]
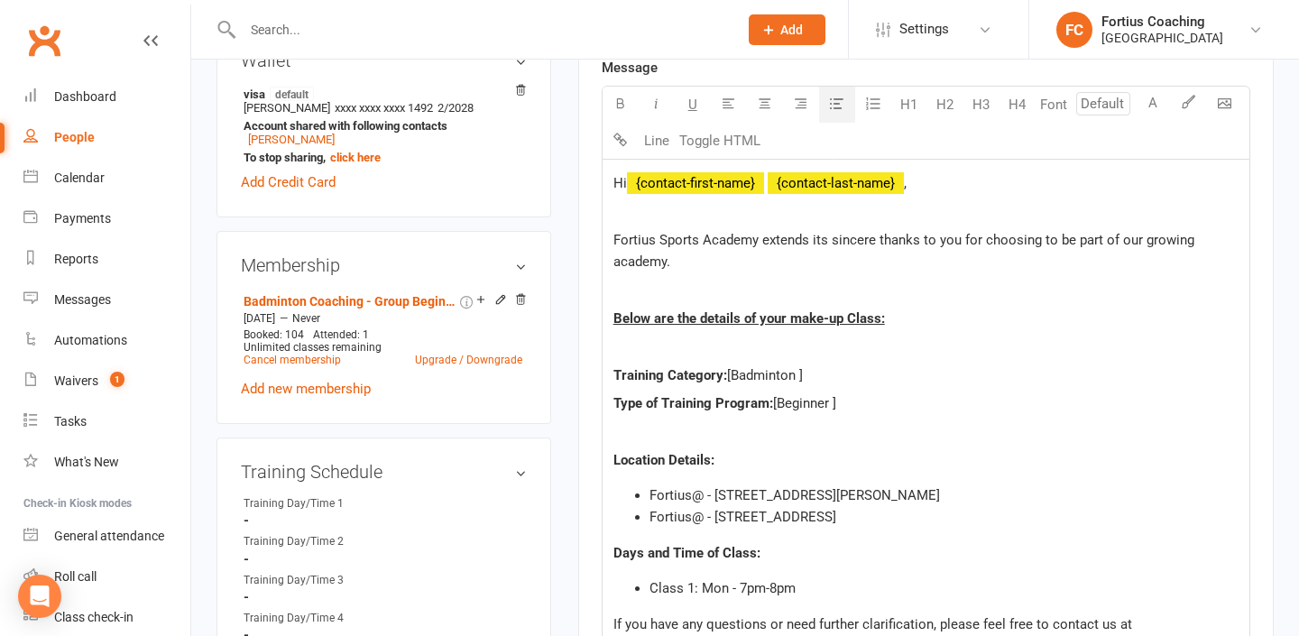
drag, startPoint x: 1008, startPoint y: 487, endPoint x: 635, endPoint y: 488, distance: 372.6
click at [635, 488] on ul "Fortius@ - [STREET_ADDRESS][PERSON_NAME] Fortius@ - [STREET_ADDRESS]" at bounding box center [925, 505] width 625 height 43
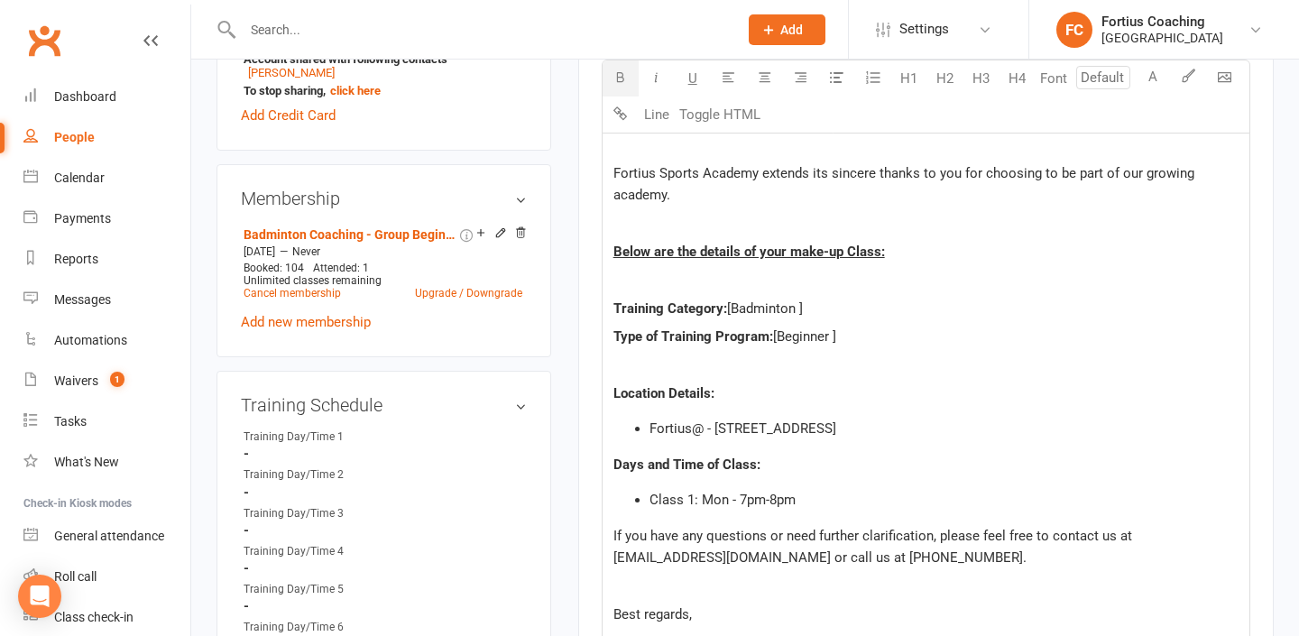
scroll to position [665, 0]
click at [725, 500] on span "Class 1: Mon - 7pm-8pm" at bounding box center [723, 499] width 146 height 16
click at [766, 493] on span "Class 1: [DATE] - 7pm-8pm" at bounding box center [730, 499] width 160 height 16
click at [806, 498] on span "Class 1: [DATE] - 11am-8pm" at bounding box center [733, 499] width 167 height 16
click at [802, 498] on span "Class 1: [DATE] - 11am-8pm" at bounding box center [733, 499] width 167 height 16
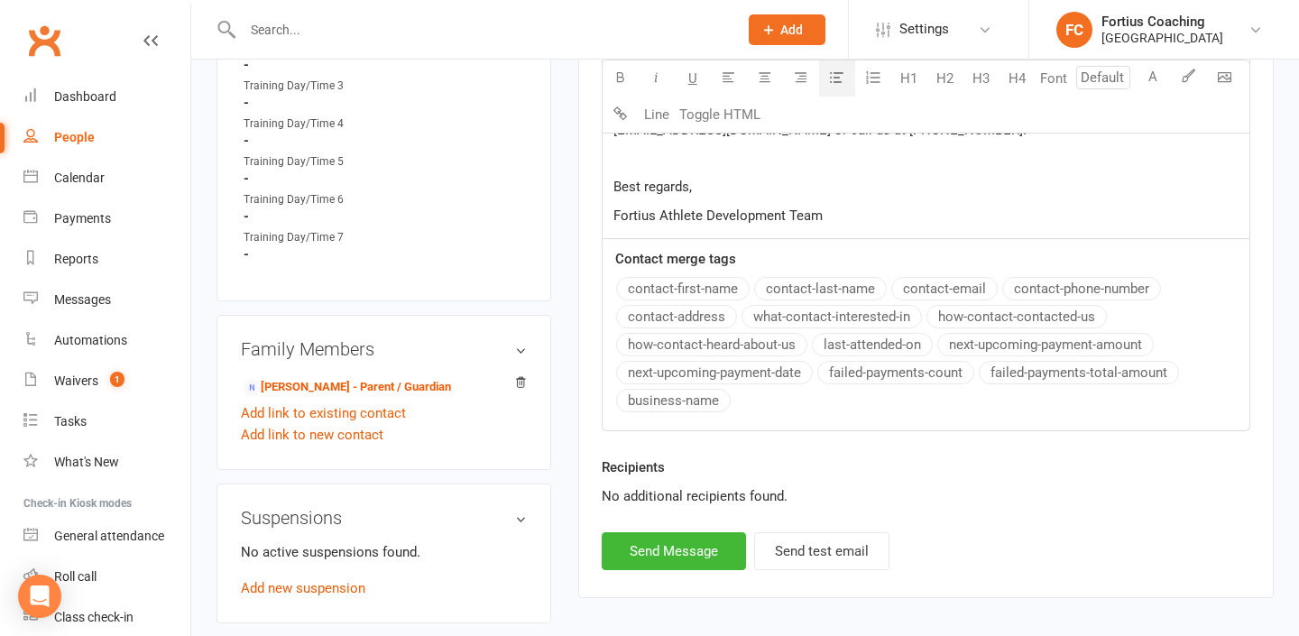
scroll to position [1110, 0]
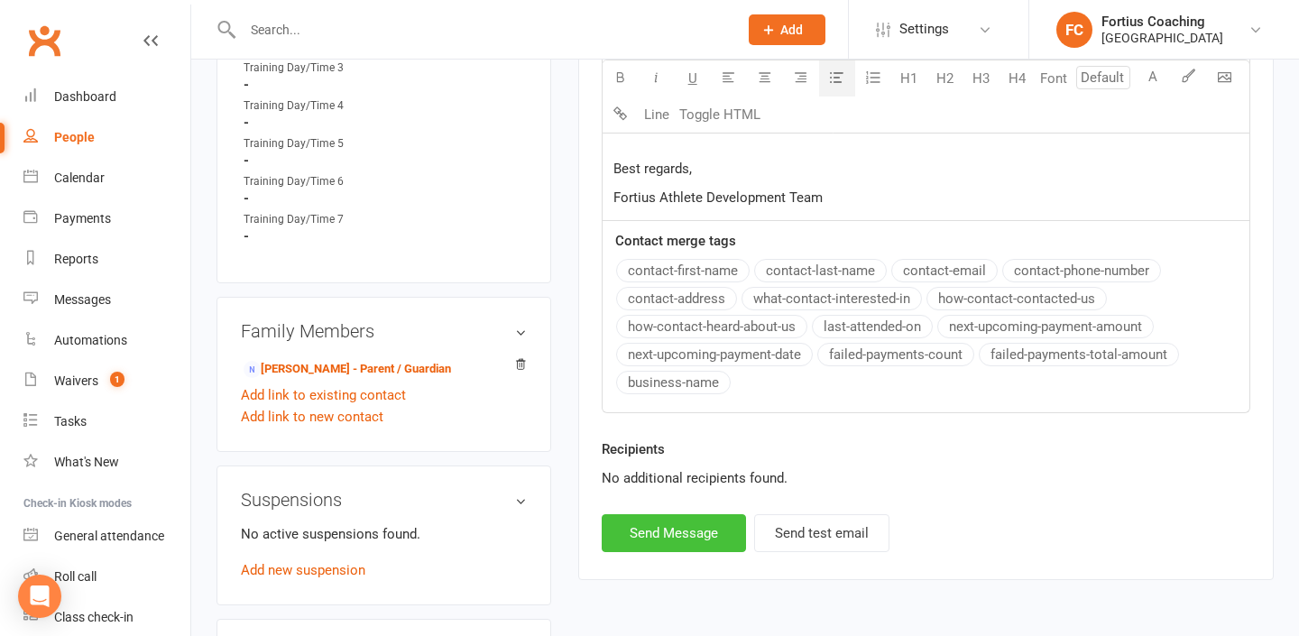
click at [694, 530] on button "Send Message" at bounding box center [674, 533] width 144 height 38
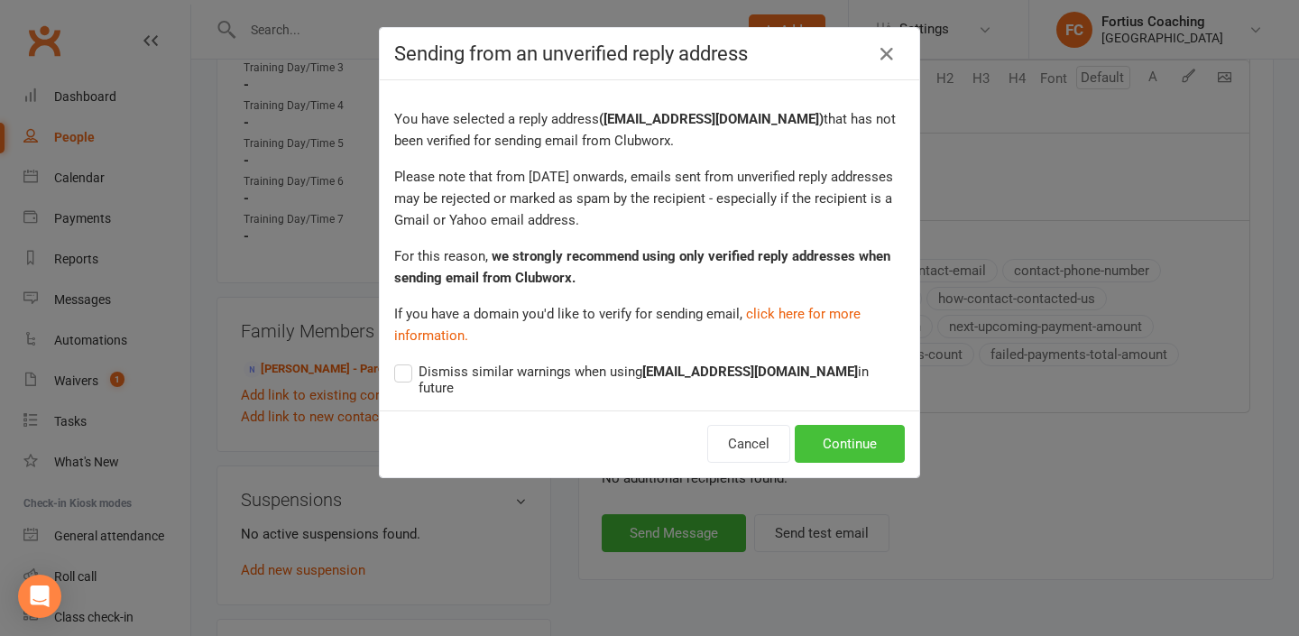
click at [831, 438] on button "Continue" at bounding box center [850, 444] width 110 height 38
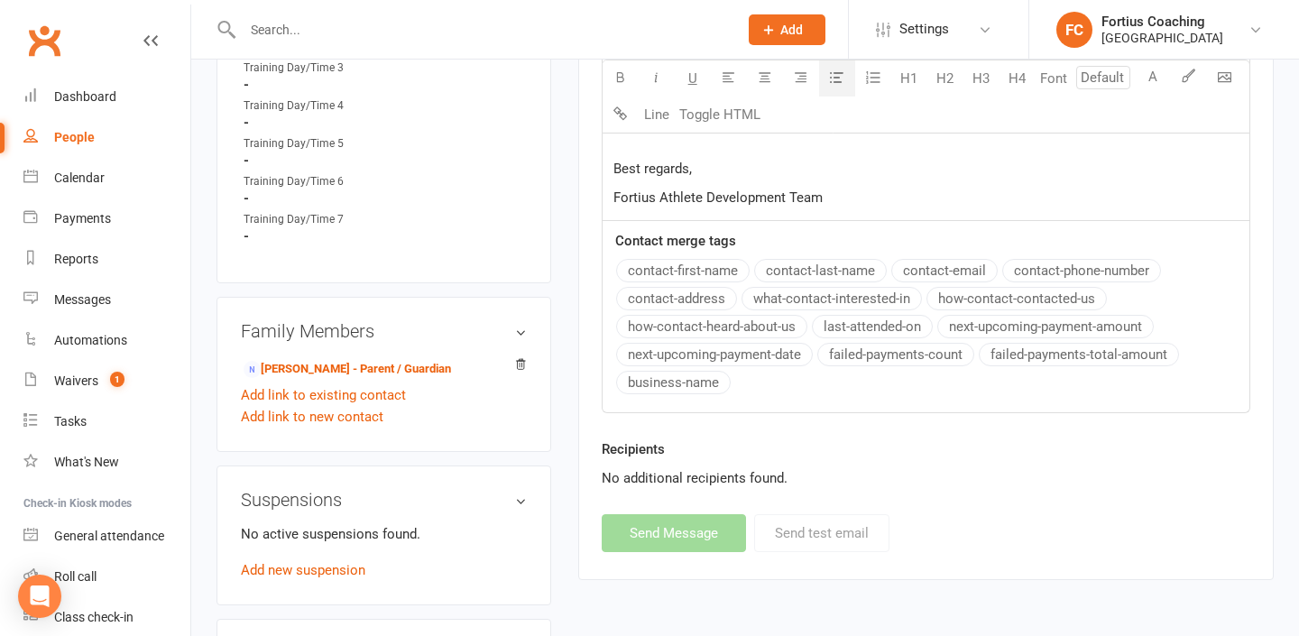
select select
select select "1"
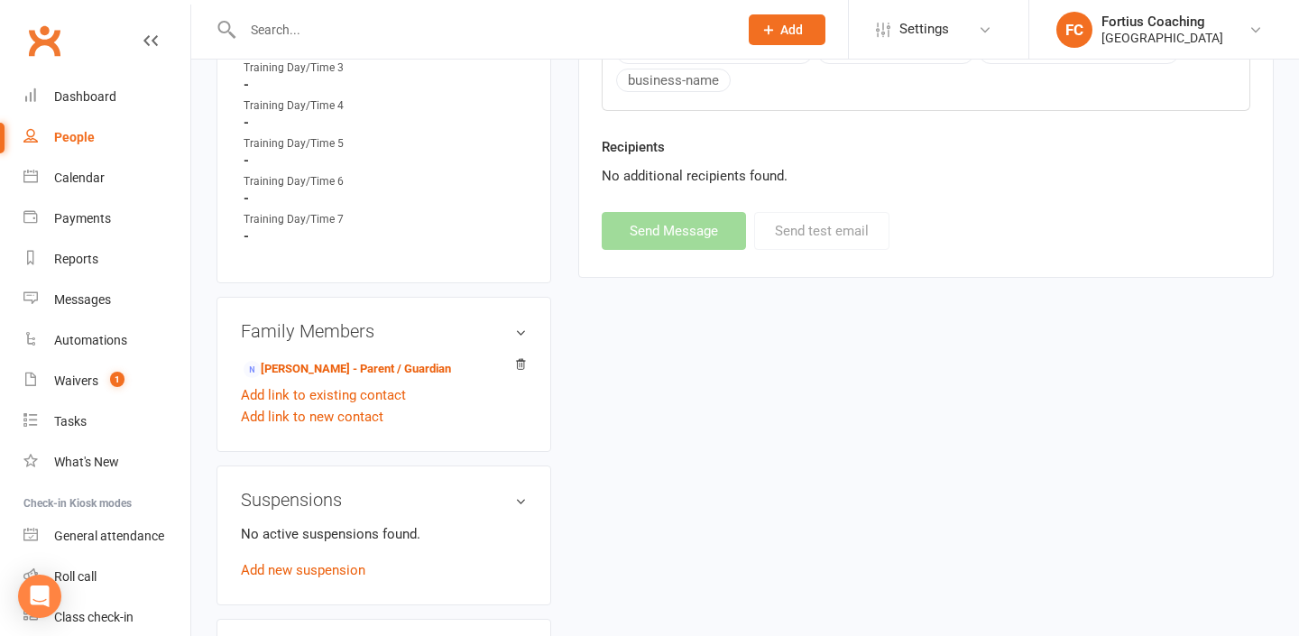
click at [262, 13] on div at bounding box center [471, 29] width 509 height 59
click at [262, 28] on input "text" at bounding box center [481, 29] width 488 height 25
paste input "[PERSON_NAME] -"
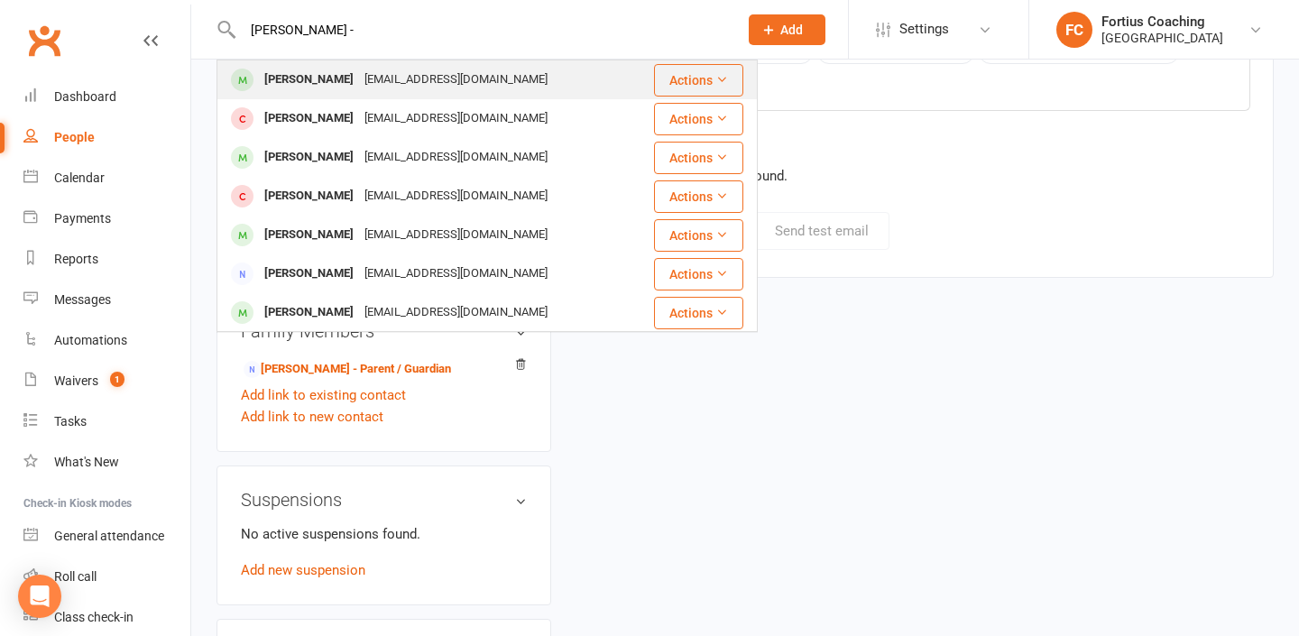
type input "[PERSON_NAME] -"
click at [339, 83] on div "[PERSON_NAME]" at bounding box center [309, 80] width 100 height 26
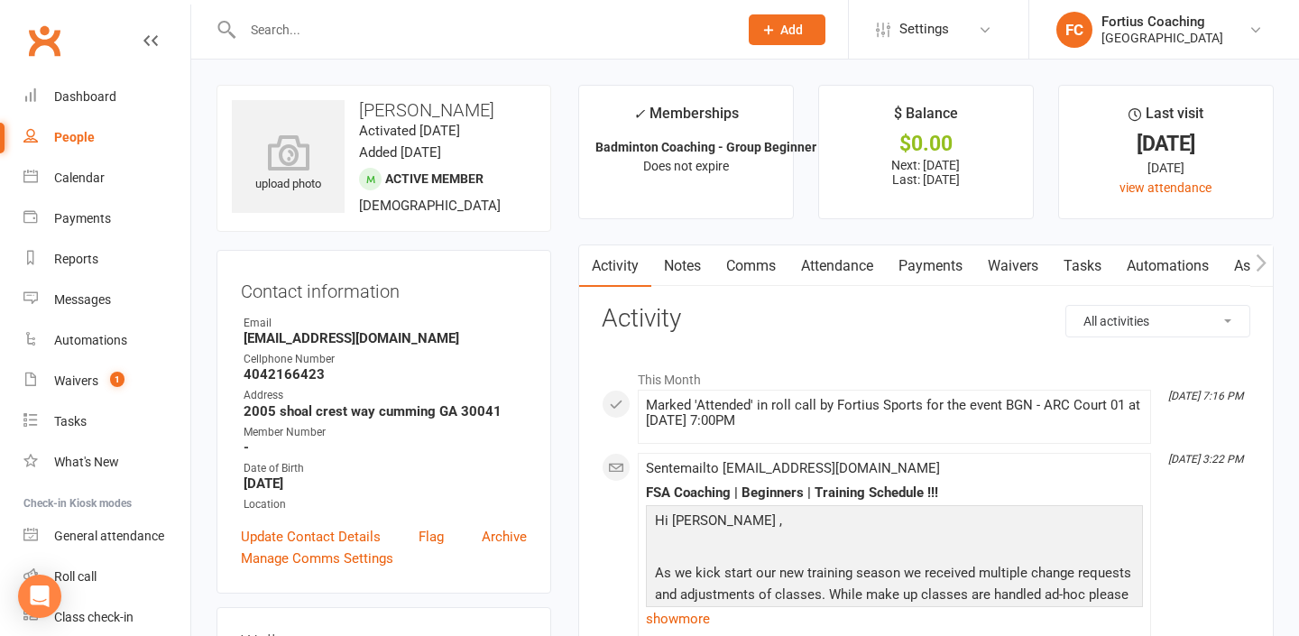
click at [752, 270] on link "Comms" at bounding box center [751, 265] width 75 height 41
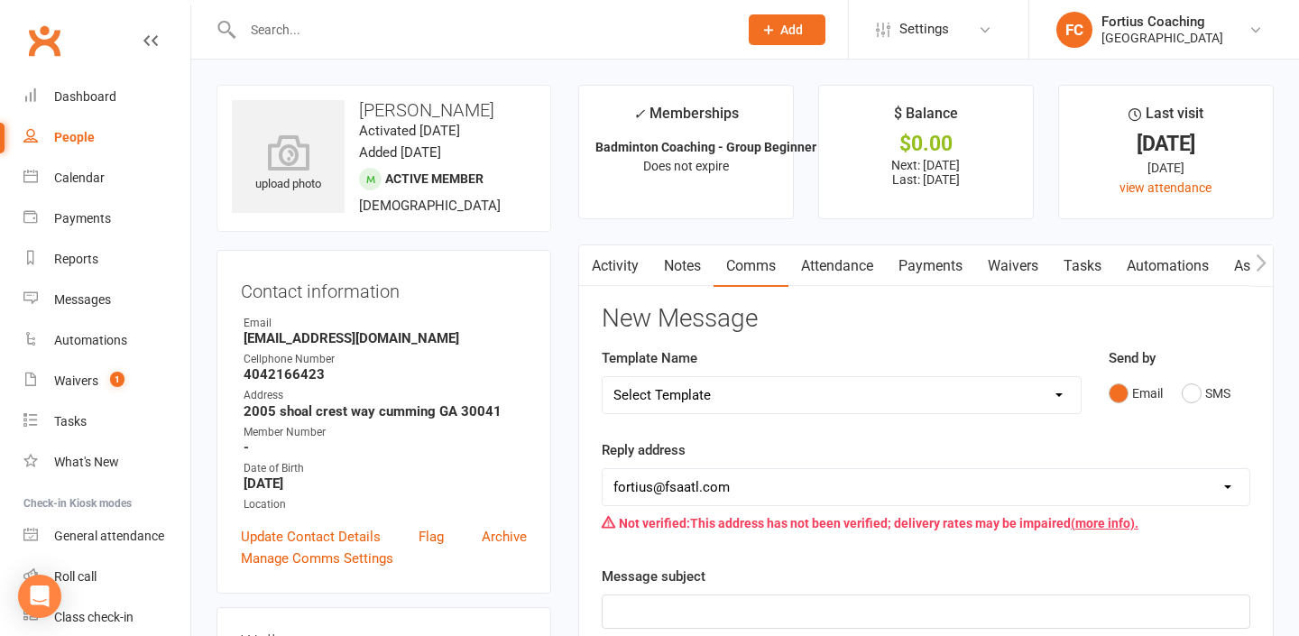
click at [797, 386] on select "Select Template [Email] Badminton Court Schedule [SMS] [Default template - revi…" at bounding box center [842, 395] width 478 height 36
select select "16"
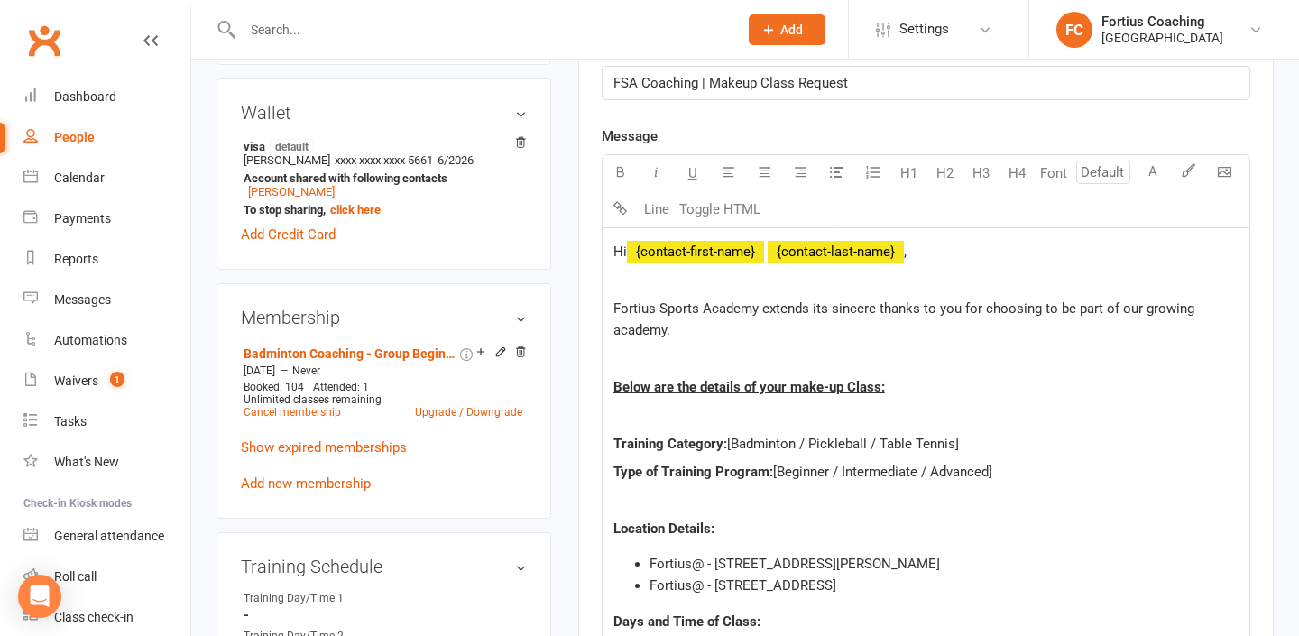
scroll to position [534, 0]
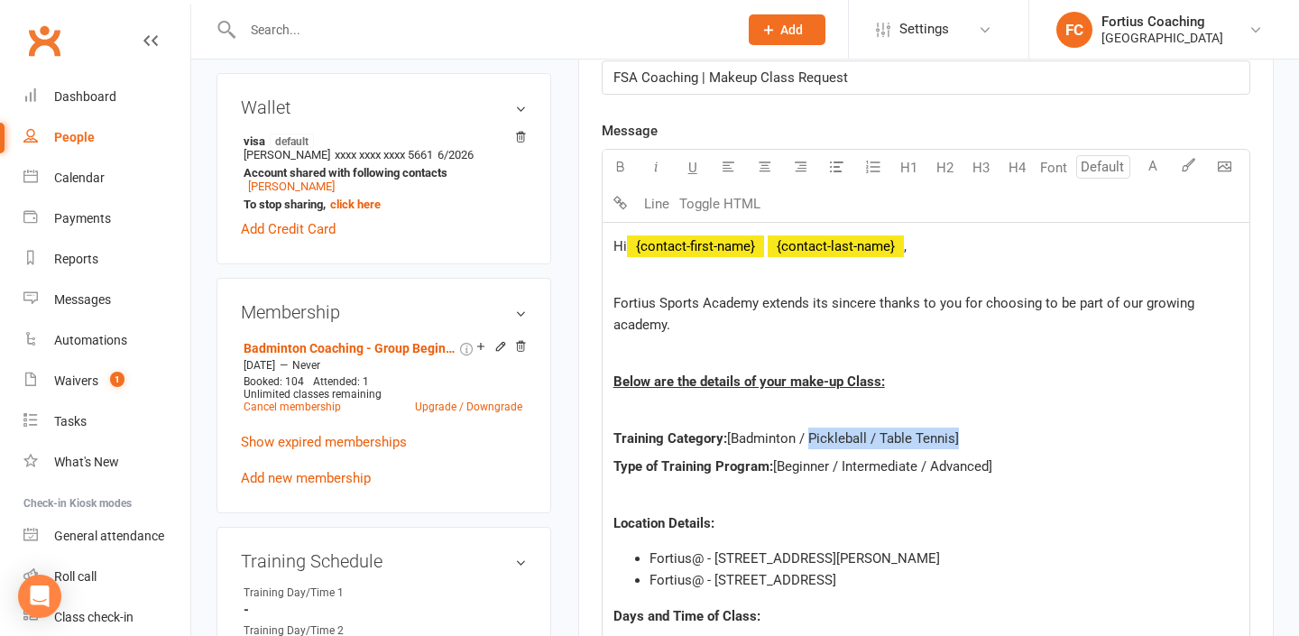
drag, startPoint x: 954, startPoint y: 437, endPoint x: 805, endPoint y: 437, distance: 149.8
click at [805, 437] on span "[Badminton / Pickleball / Table Tennis]" at bounding box center [843, 438] width 232 height 16
drag, startPoint x: 991, startPoint y: 467, endPoint x: 840, endPoint y: 468, distance: 151.6
click at [840, 468] on span "[Beginner / Intermediate / Advanced]" at bounding box center [882, 466] width 219 height 16
drag, startPoint x: 1008, startPoint y: 549, endPoint x: 602, endPoint y: 559, distance: 406.1
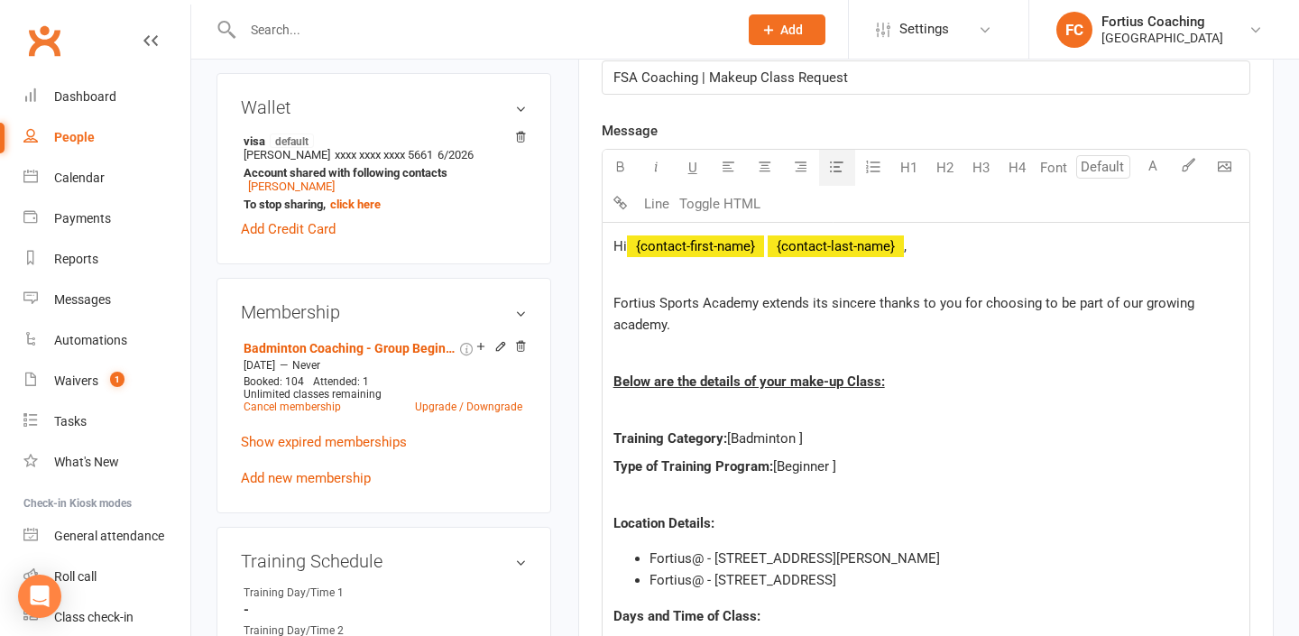
click at [602, 559] on div "Hi ﻿ {contact-first-name} ﻿ {contact-last-name} , Fortius Sports Academy extend…" at bounding box center [926, 520] width 649 height 595
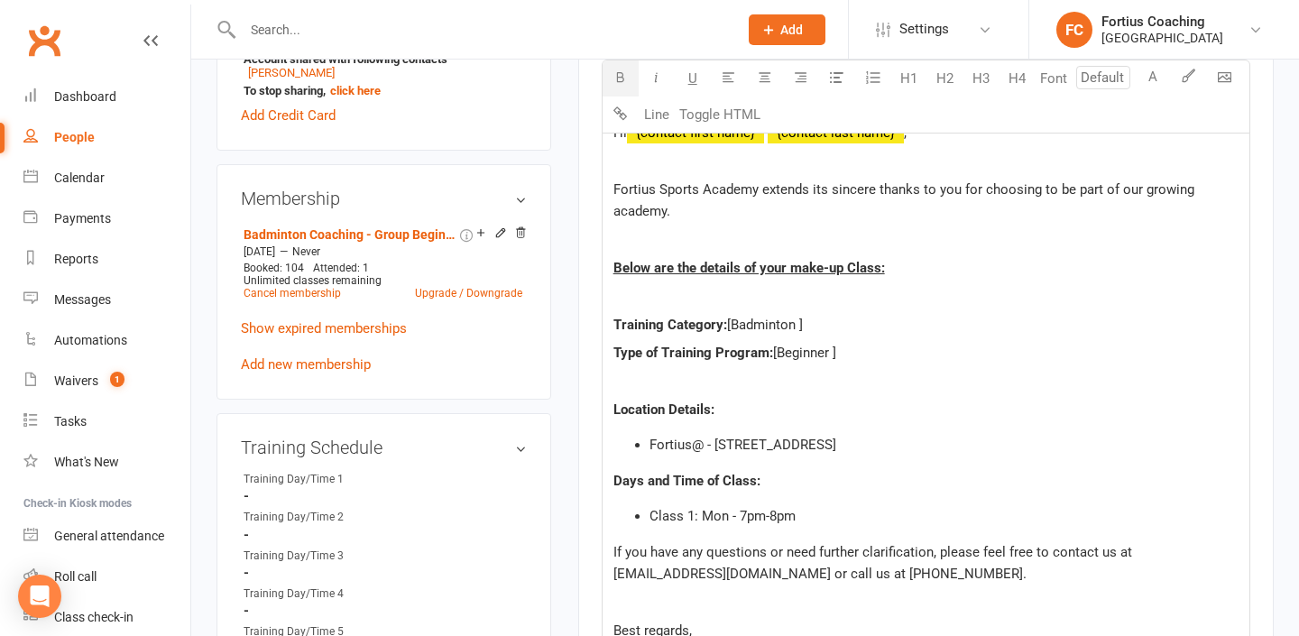
scroll to position [650, 0]
click at [731, 513] on span "Class 1: Mon - 7pm-8pm" at bounding box center [723, 514] width 146 height 16
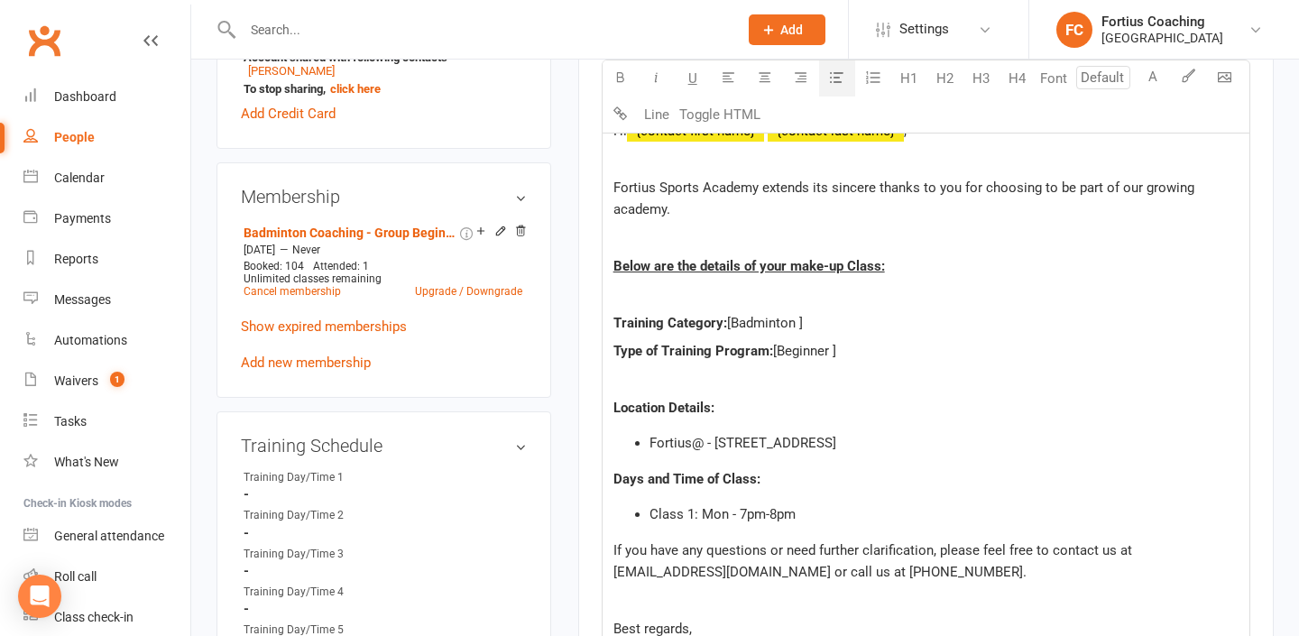
click at [726, 512] on span "Class 1: Mon - 7pm-8pm" at bounding box center [723, 514] width 146 height 16
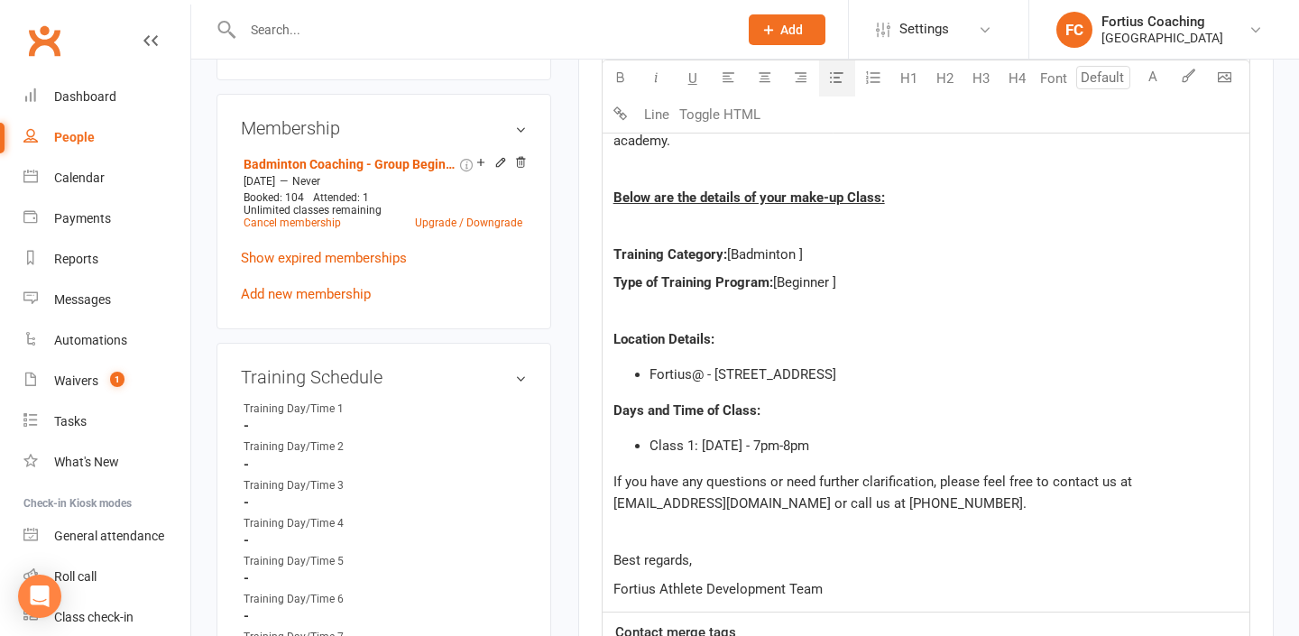
scroll to position [720, 0]
click at [775, 438] on span "Class 1: [DATE] - 7pm-8pm" at bounding box center [730, 444] width 160 height 16
click at [769, 438] on span "Class 1: [DATE] - 7pm-8pm" at bounding box center [730, 444] width 160 height 16
click at [806, 437] on span "Class 1: [DATE] -11am-8pm" at bounding box center [731, 444] width 163 height 16
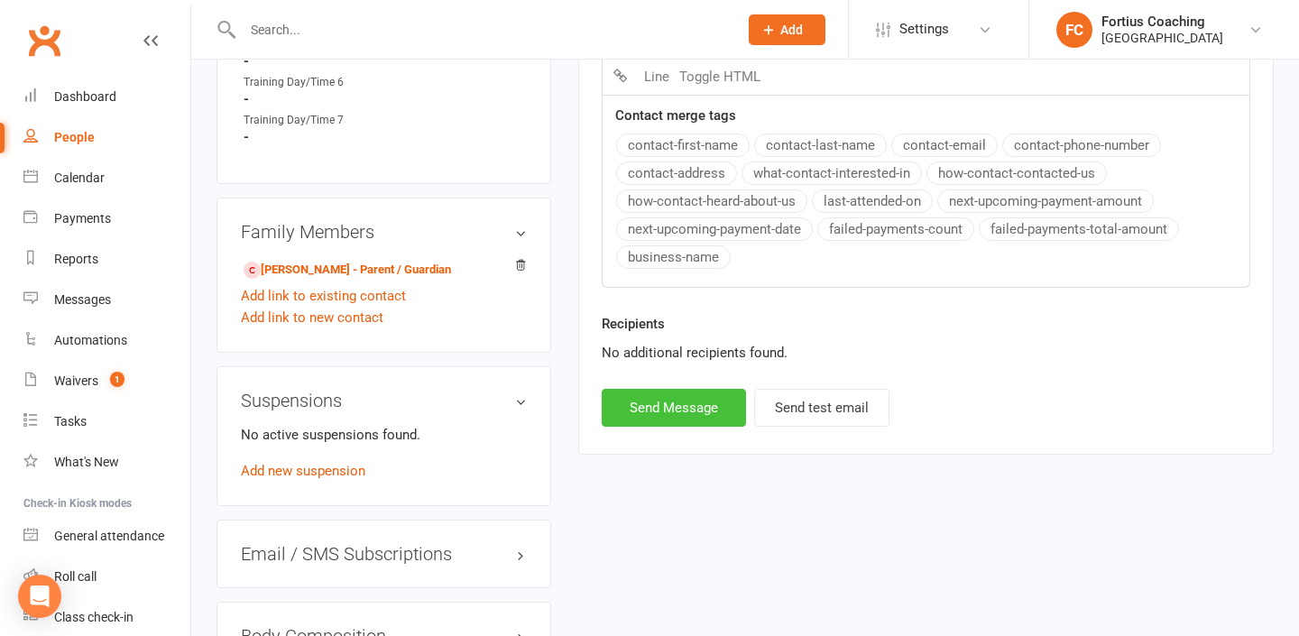
scroll to position [1232, 0]
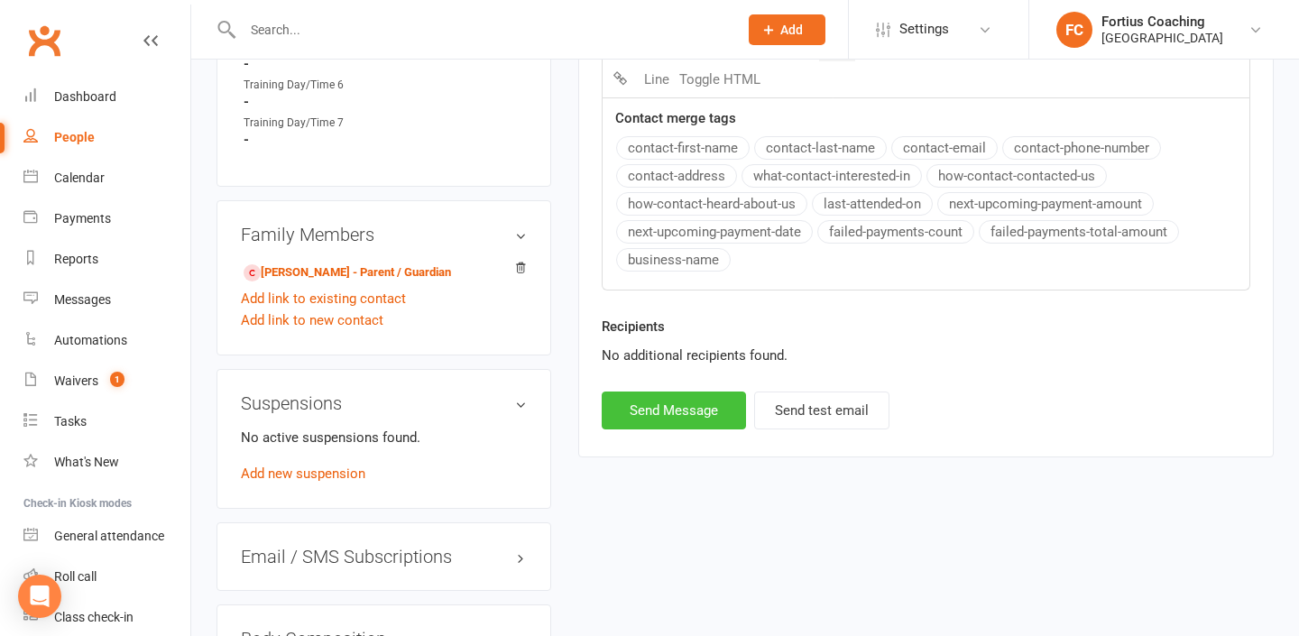
click at [720, 409] on button "Send Message" at bounding box center [674, 411] width 144 height 38
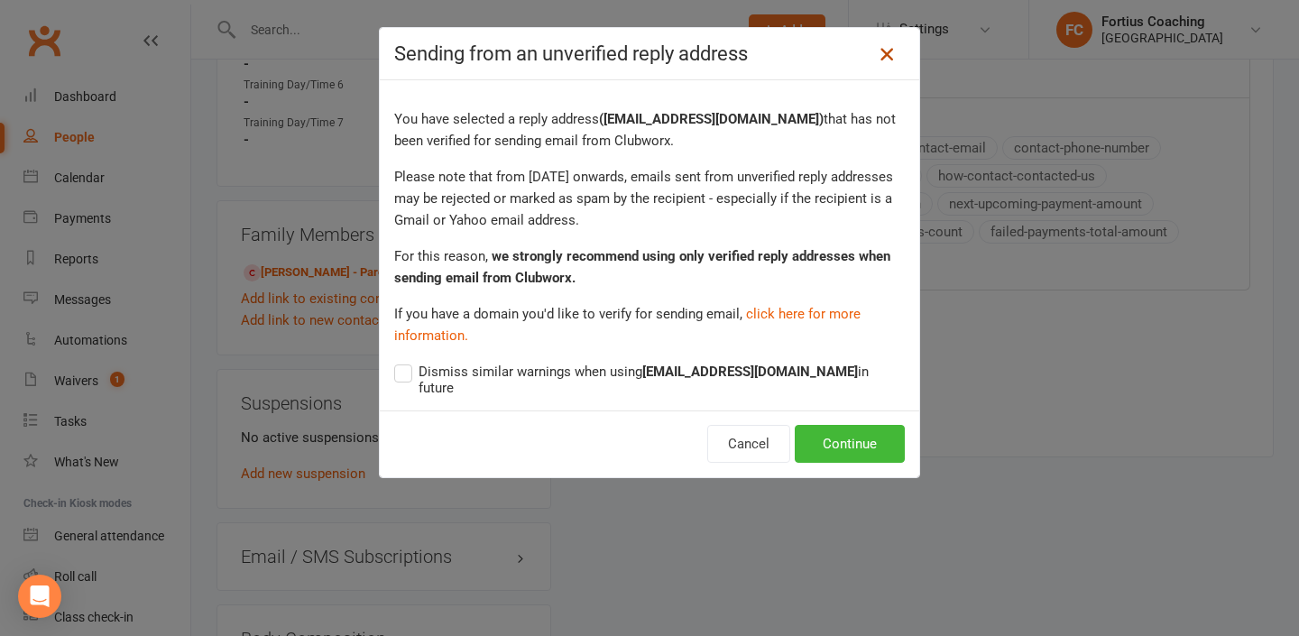
click at [886, 59] on icon at bounding box center [887, 54] width 22 height 22
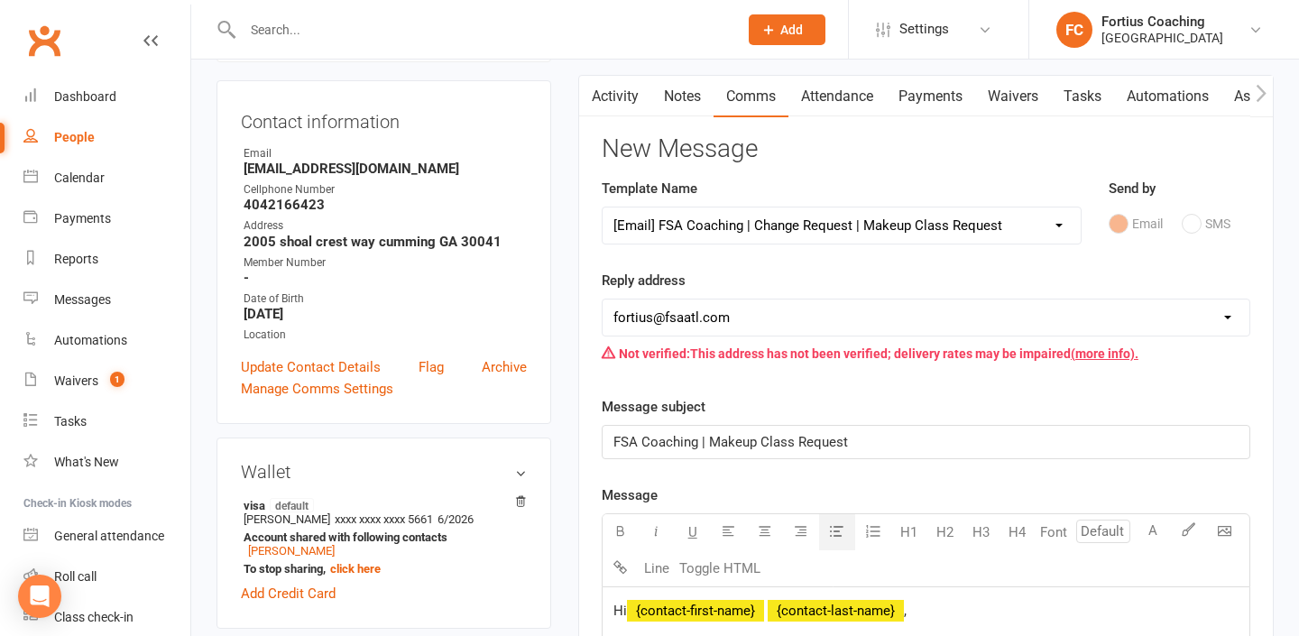
scroll to position [202, 0]
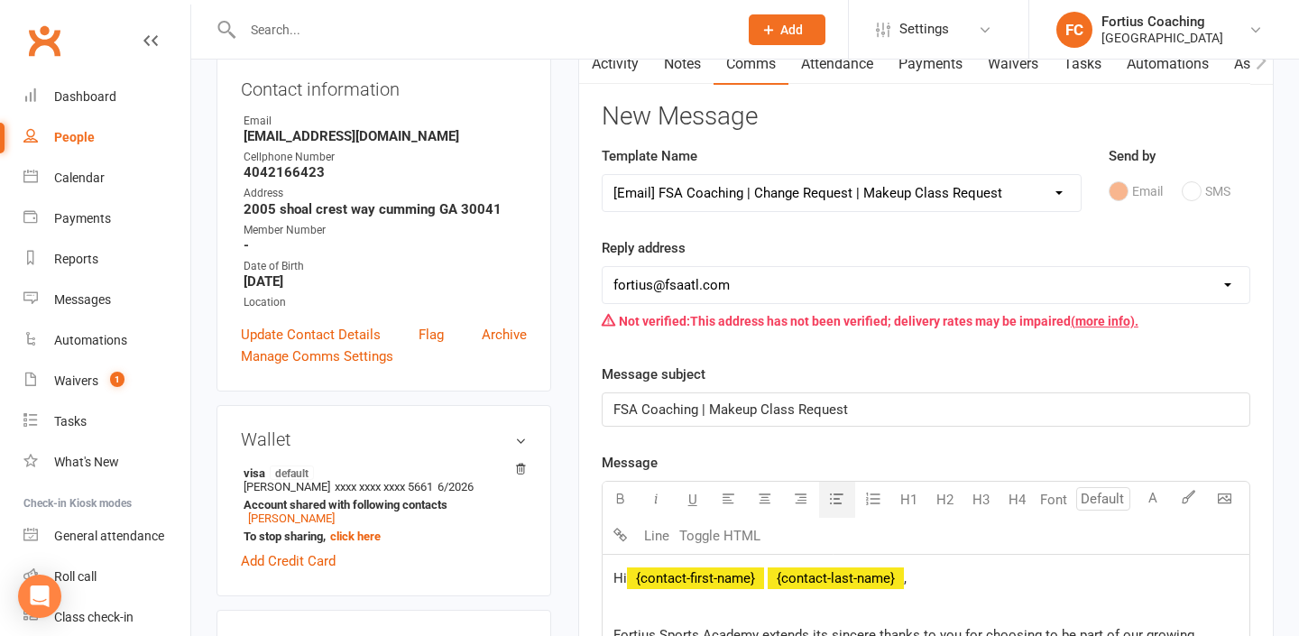
click at [791, 285] on select "[EMAIL_ADDRESS][DOMAIN_NAME] [EMAIL_ADDRESS][DOMAIN_NAME] [EMAIL_ADDRESS][DOMAI…" at bounding box center [926, 285] width 647 height 36
select select "9"
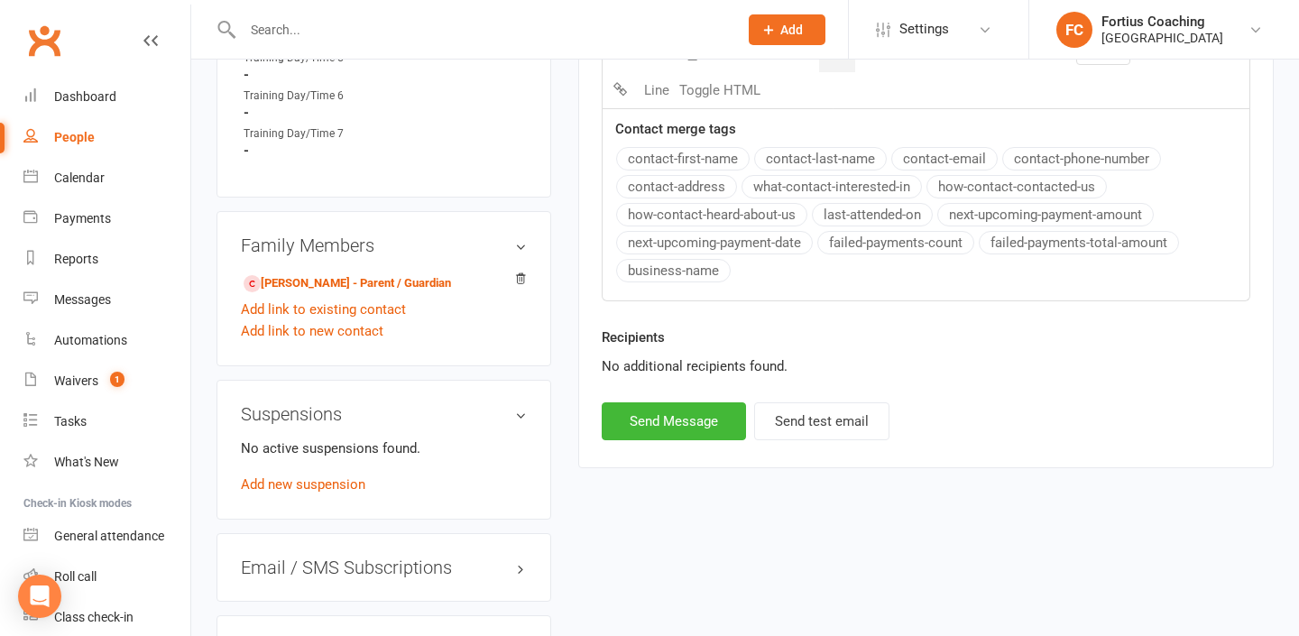
scroll to position [1240, 0]
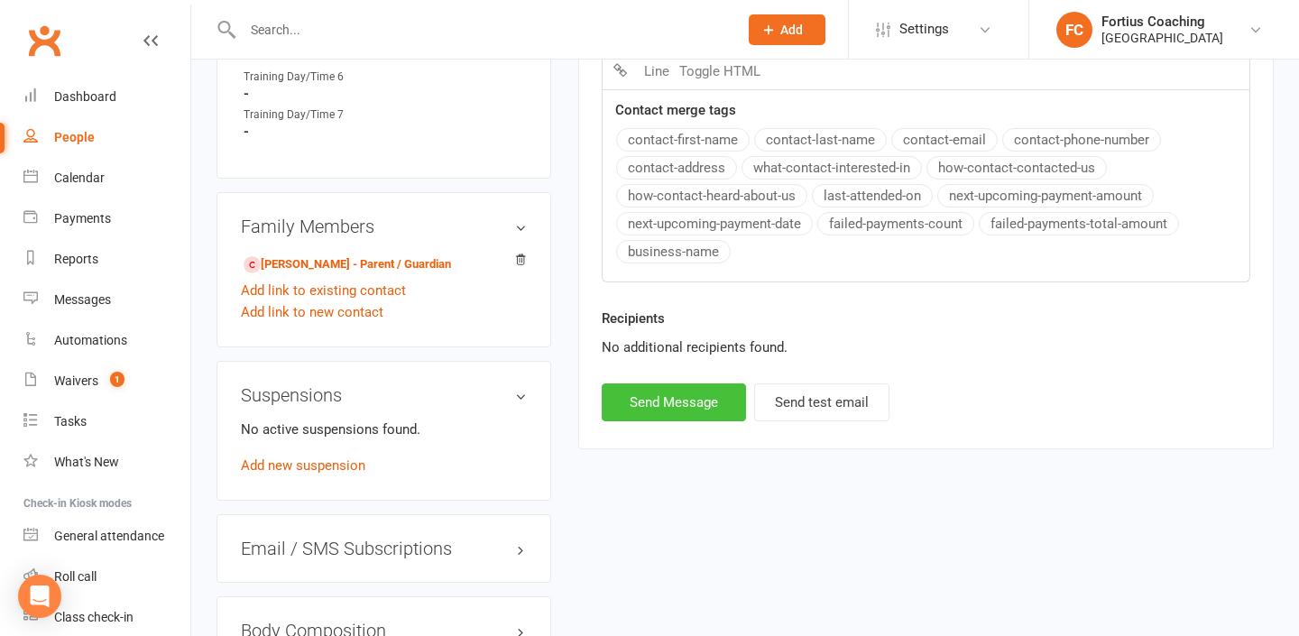
click at [716, 401] on button "Send Message" at bounding box center [674, 402] width 144 height 38
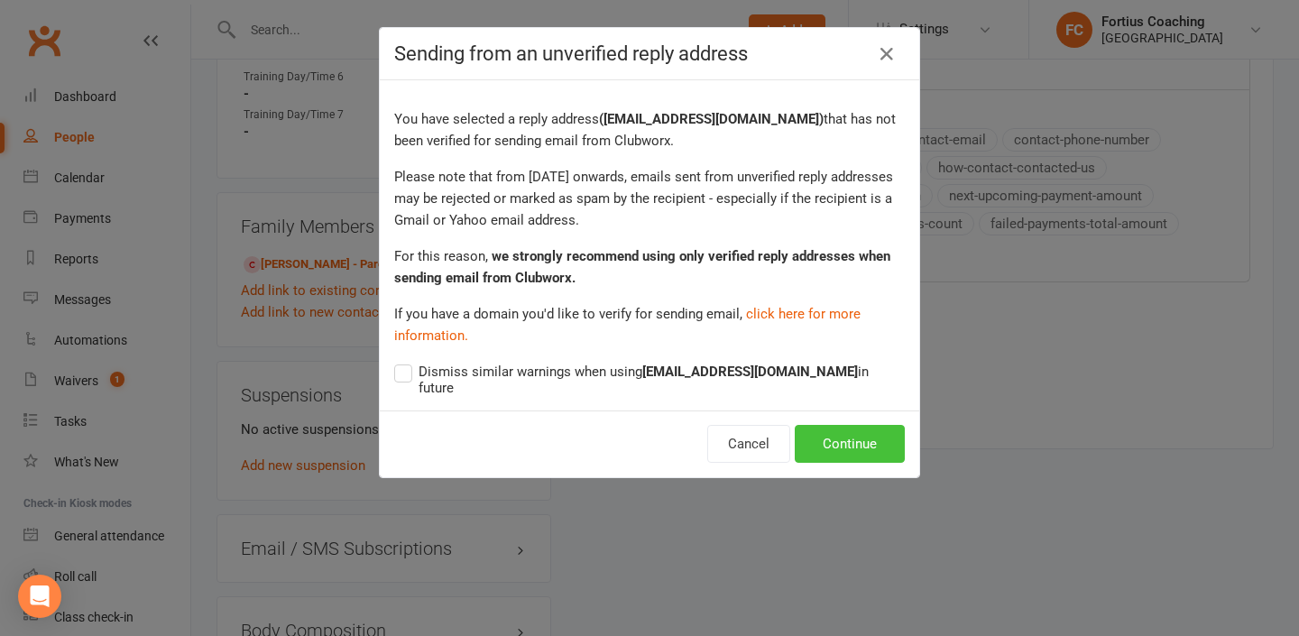
click at [842, 430] on button "Continue" at bounding box center [850, 444] width 110 height 38
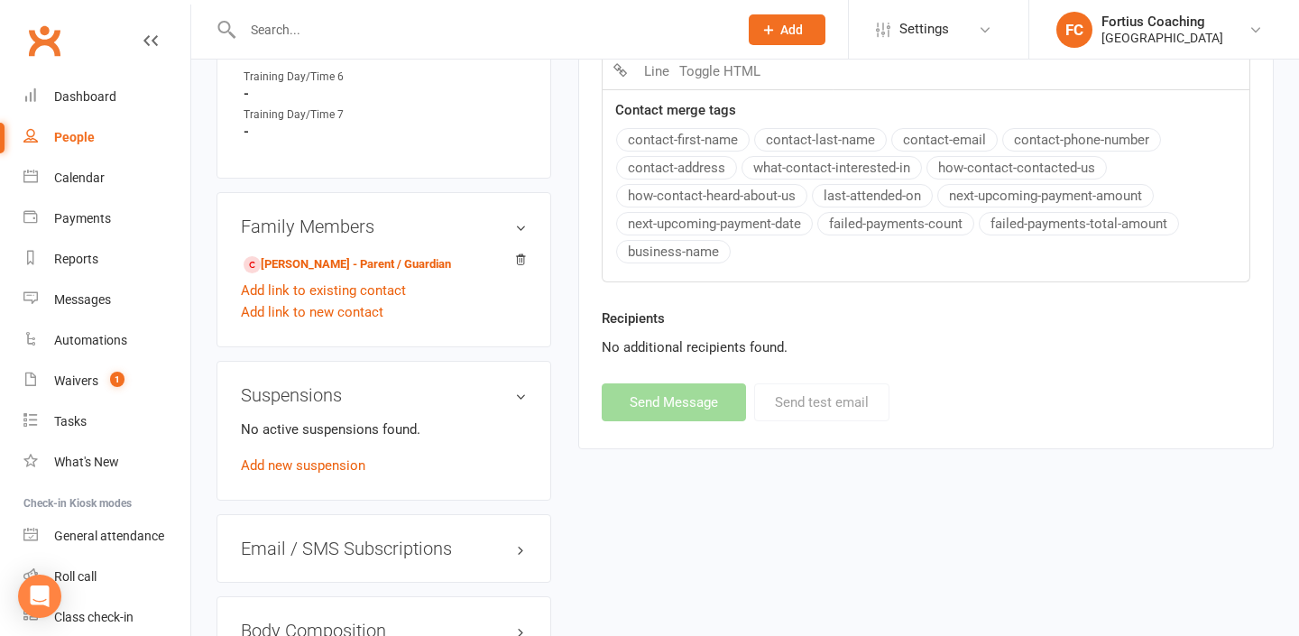
select select
select select "1"
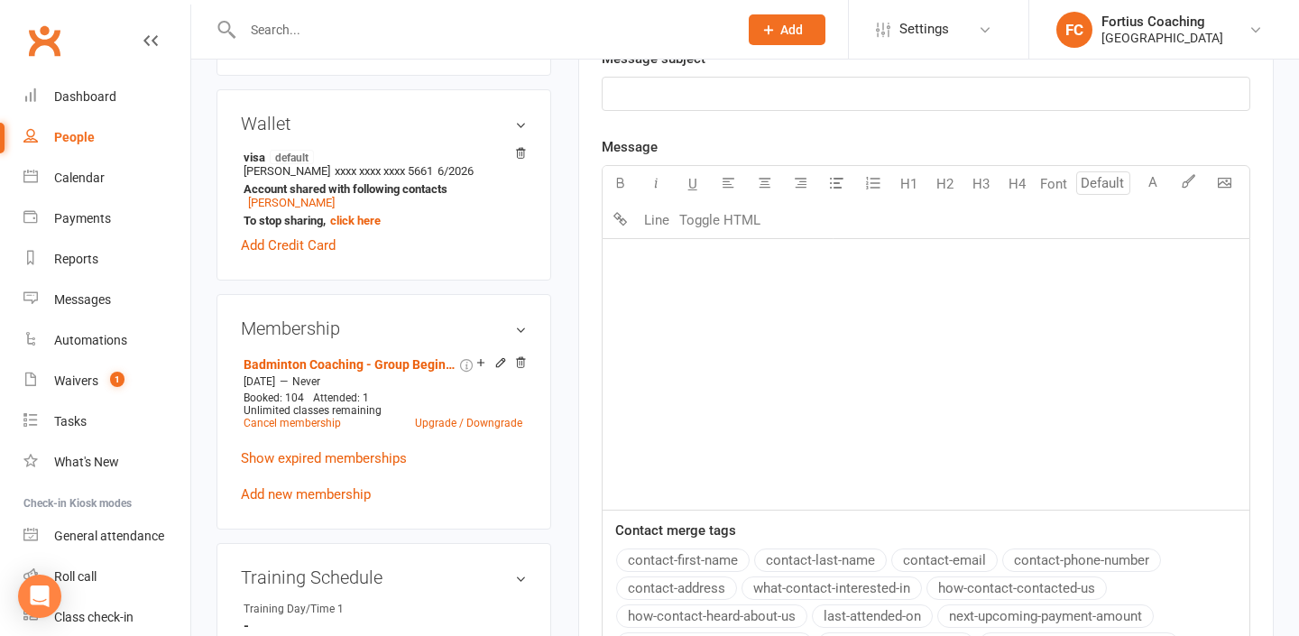
scroll to position [0, 0]
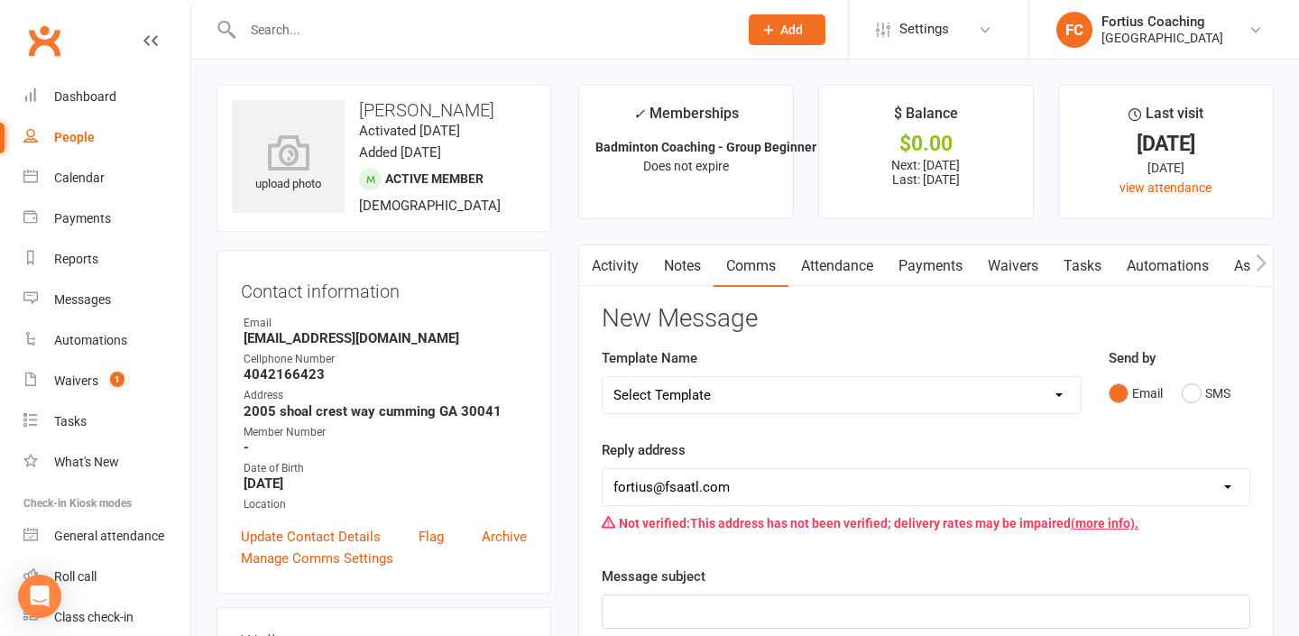
click at [341, 37] on input "text" at bounding box center [481, 29] width 488 height 25
click at [337, 24] on input "text" at bounding box center [481, 29] width 488 height 25
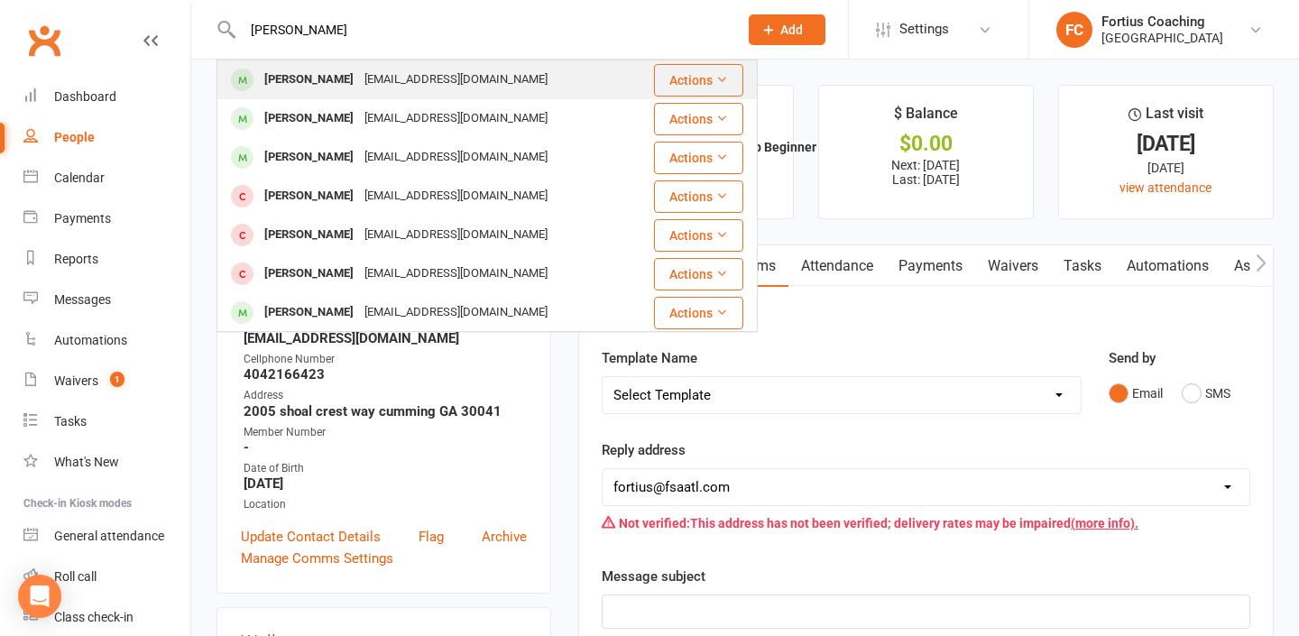
type input "[PERSON_NAME]"
click at [336, 76] on div "[PERSON_NAME]" at bounding box center [309, 80] width 100 height 26
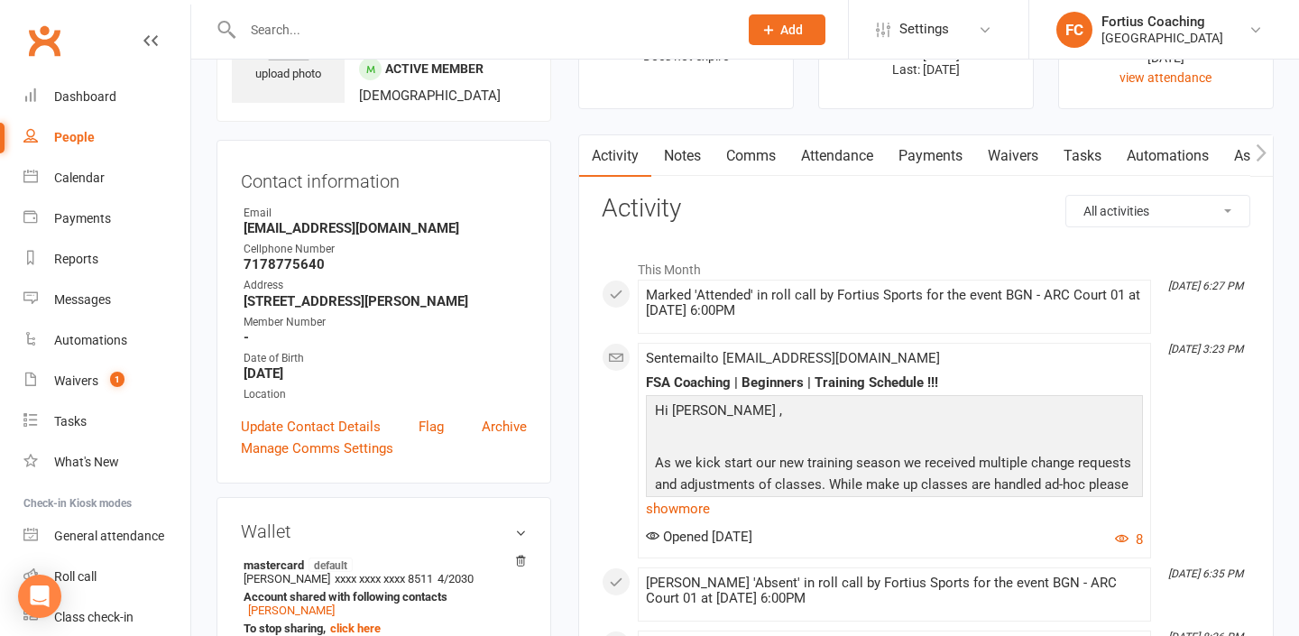
scroll to position [148, 0]
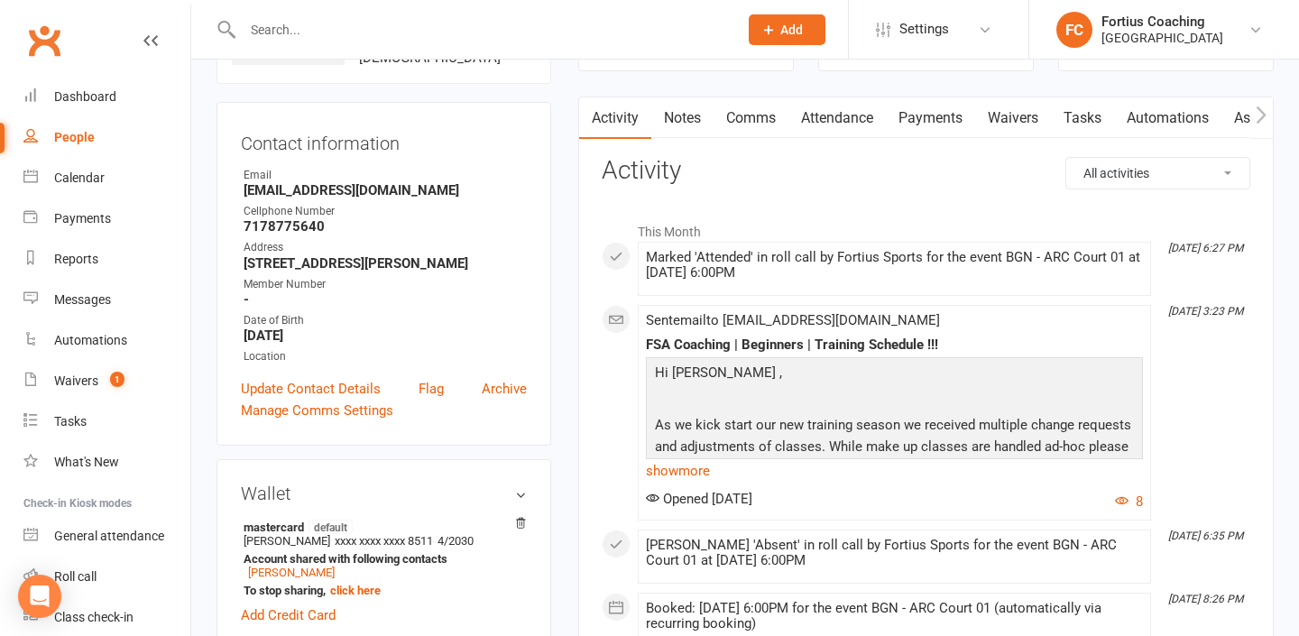
click at [736, 114] on link "Comms" at bounding box center [751, 117] width 75 height 41
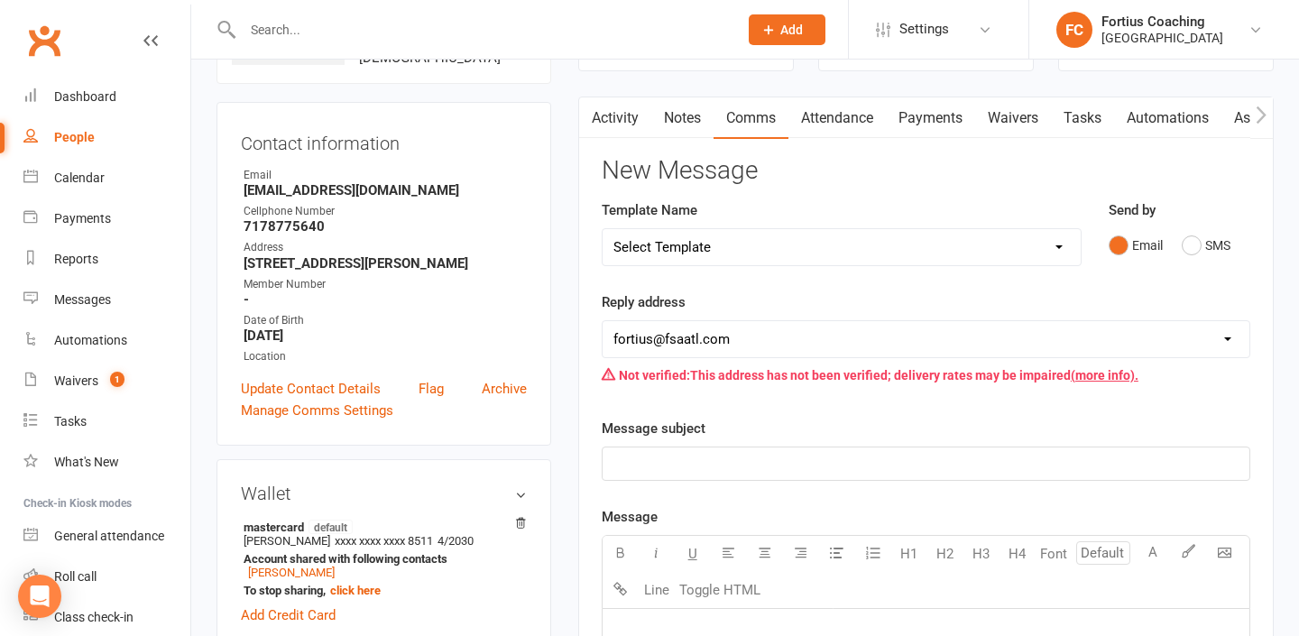
click at [749, 246] on select "Select Template [Email] Badminton Court Schedule [SMS] [Default template - revi…" at bounding box center [842, 247] width 478 height 36
select select "16"
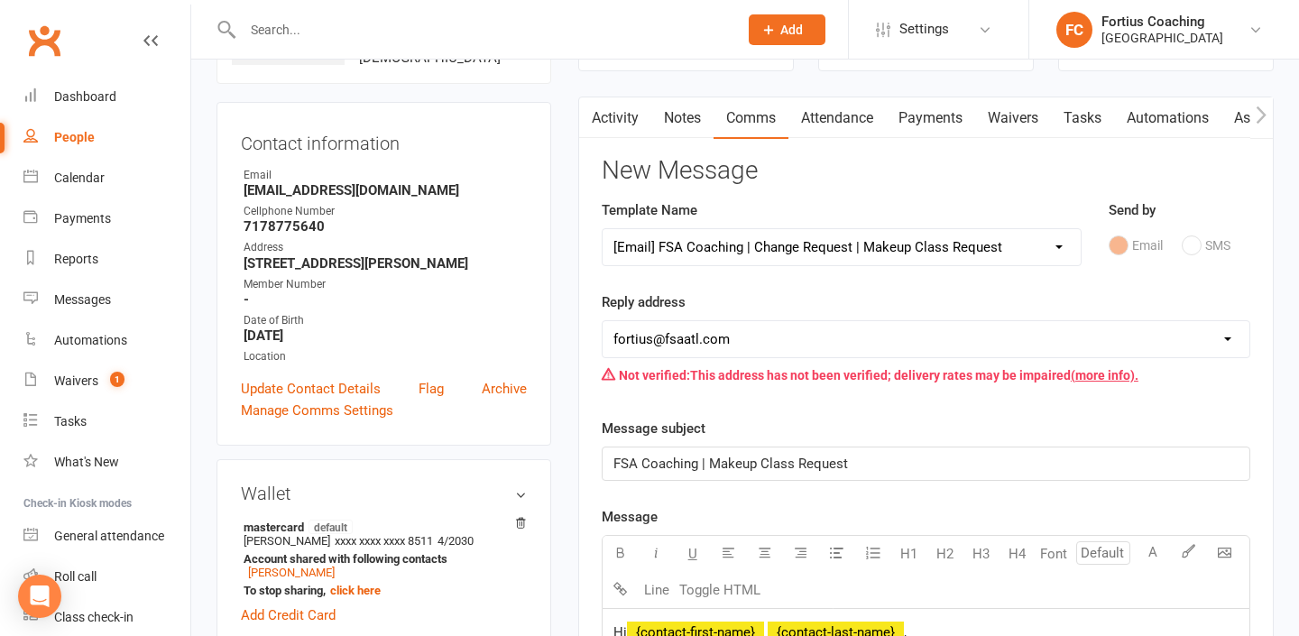
click at [816, 339] on select "[EMAIL_ADDRESS][DOMAIN_NAME] [EMAIL_ADDRESS][DOMAIN_NAME] [EMAIL_ADDRESS][DOMAI…" at bounding box center [926, 339] width 647 height 36
click at [827, 324] on select "[EMAIL_ADDRESS][DOMAIN_NAME] [EMAIL_ADDRESS][DOMAIN_NAME] [EMAIL_ADDRESS][DOMAI…" at bounding box center [926, 339] width 647 height 36
select select "9"
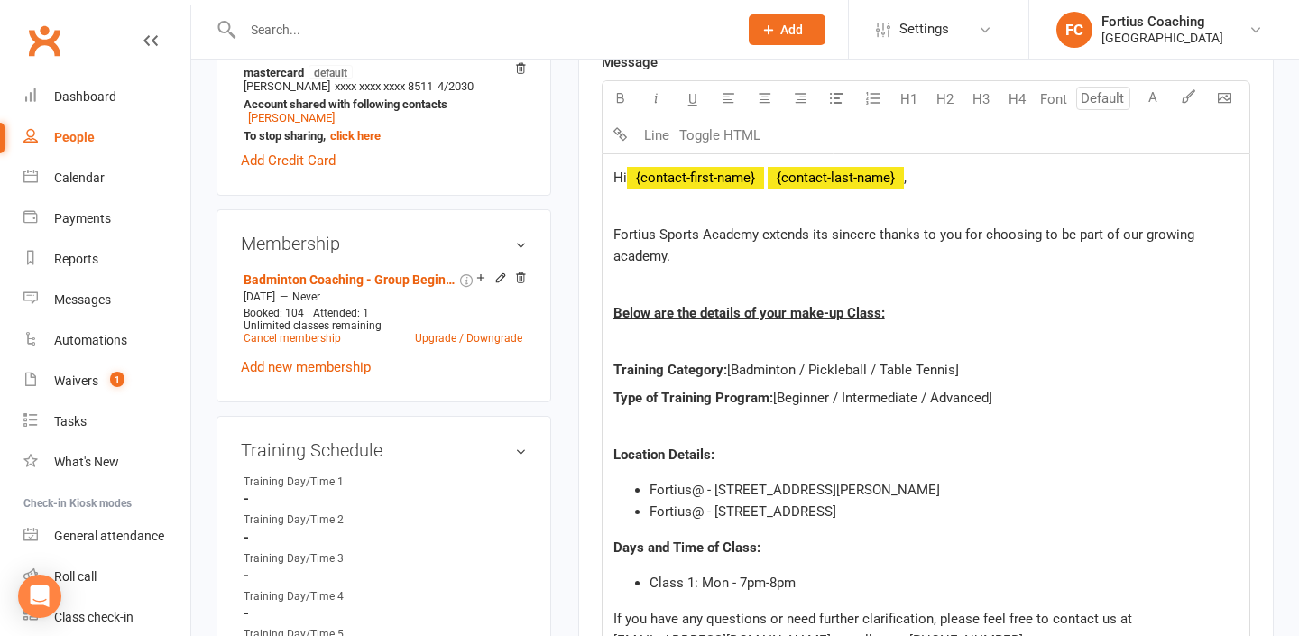
scroll to position [659, 0]
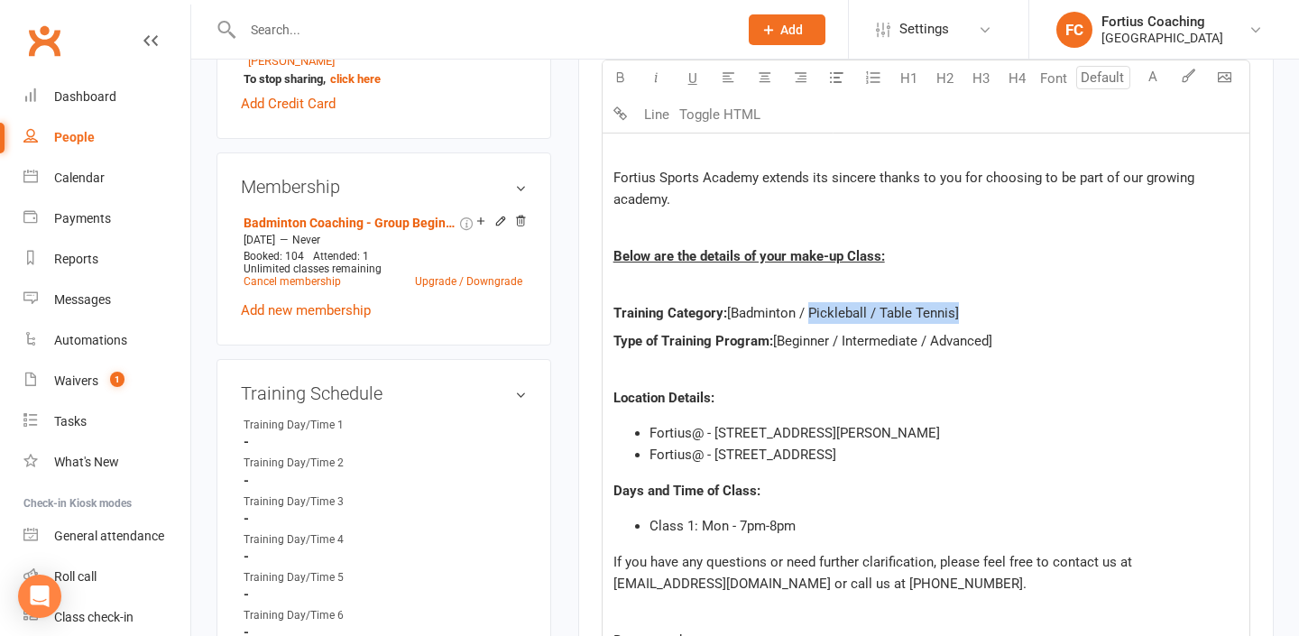
drag, startPoint x: 956, startPoint y: 314, endPoint x: 806, endPoint y: 312, distance: 150.7
click at [806, 312] on span "[Badminton / Pickleball / Table Tennis]" at bounding box center [843, 313] width 232 height 16
drag, startPoint x: 993, startPoint y: 343, endPoint x: 833, endPoint y: 340, distance: 160.6
click at [833, 340] on span "[Beginner / Intermediate / Advanced]" at bounding box center [882, 341] width 219 height 16
drag, startPoint x: 1002, startPoint y: 421, endPoint x: 1039, endPoint y: 438, distance: 40.8
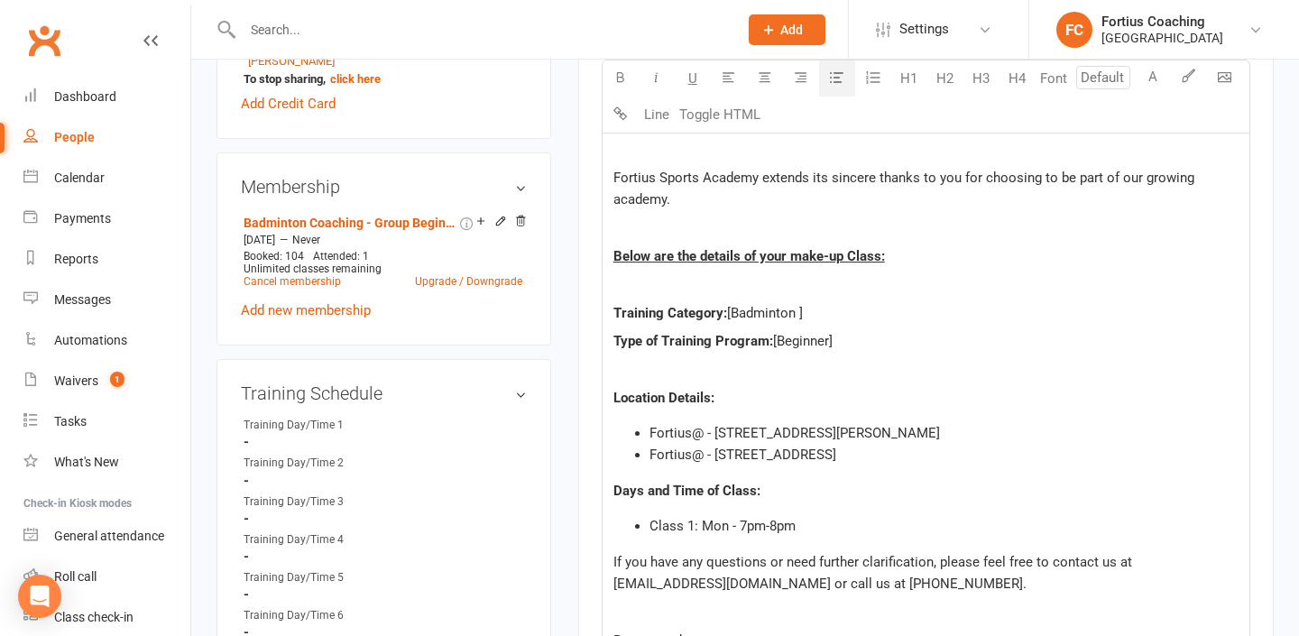
click at [1039, 438] on li "Fortius@ - [STREET_ADDRESS][PERSON_NAME]" at bounding box center [944, 433] width 589 height 22
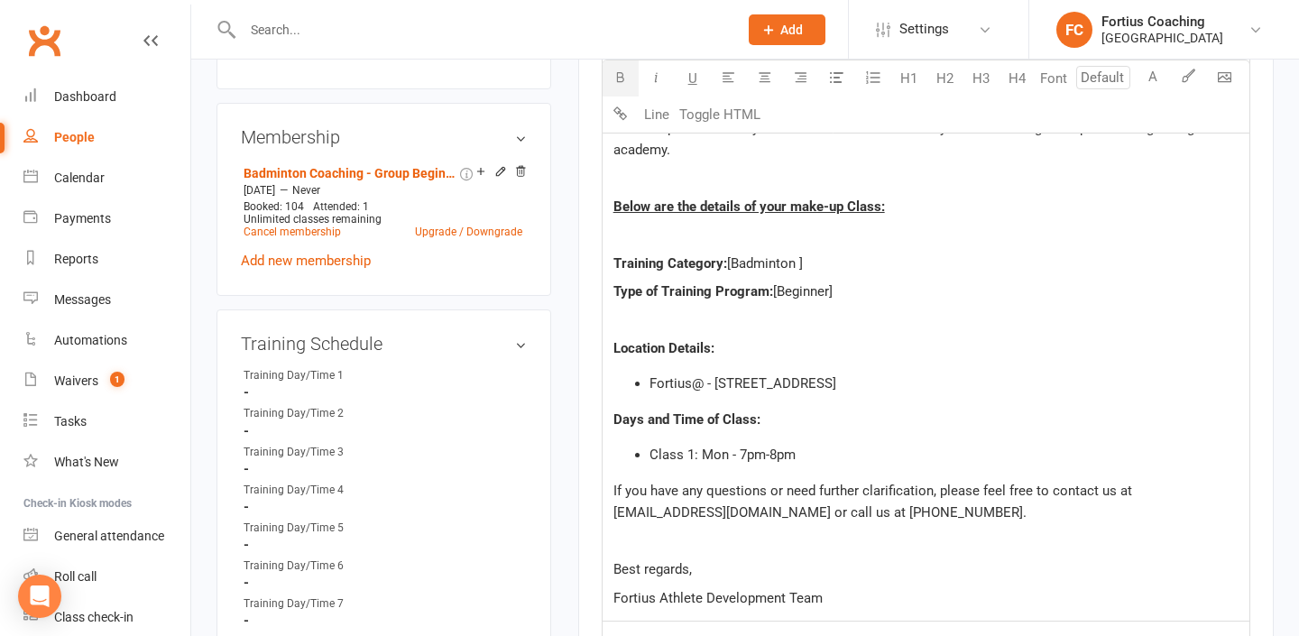
scroll to position [748, 0]
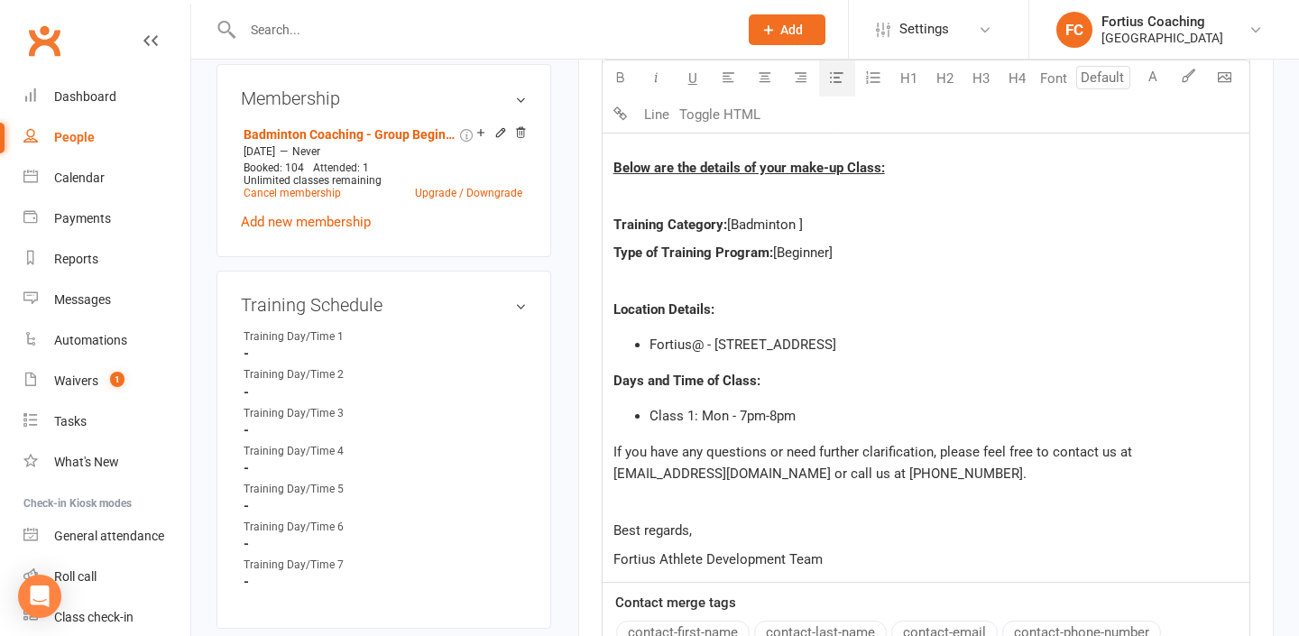
click at [727, 410] on span "Class 1: Mon - 7pm-8pm" at bounding box center [723, 416] width 146 height 16
click at [773, 413] on span "Class 1: [DATE] - 7pm-8pm" at bounding box center [730, 416] width 160 height 16
click at [802, 414] on span "Class 1: [DATE] - 5pm-8pm" at bounding box center [730, 416] width 160 height 16
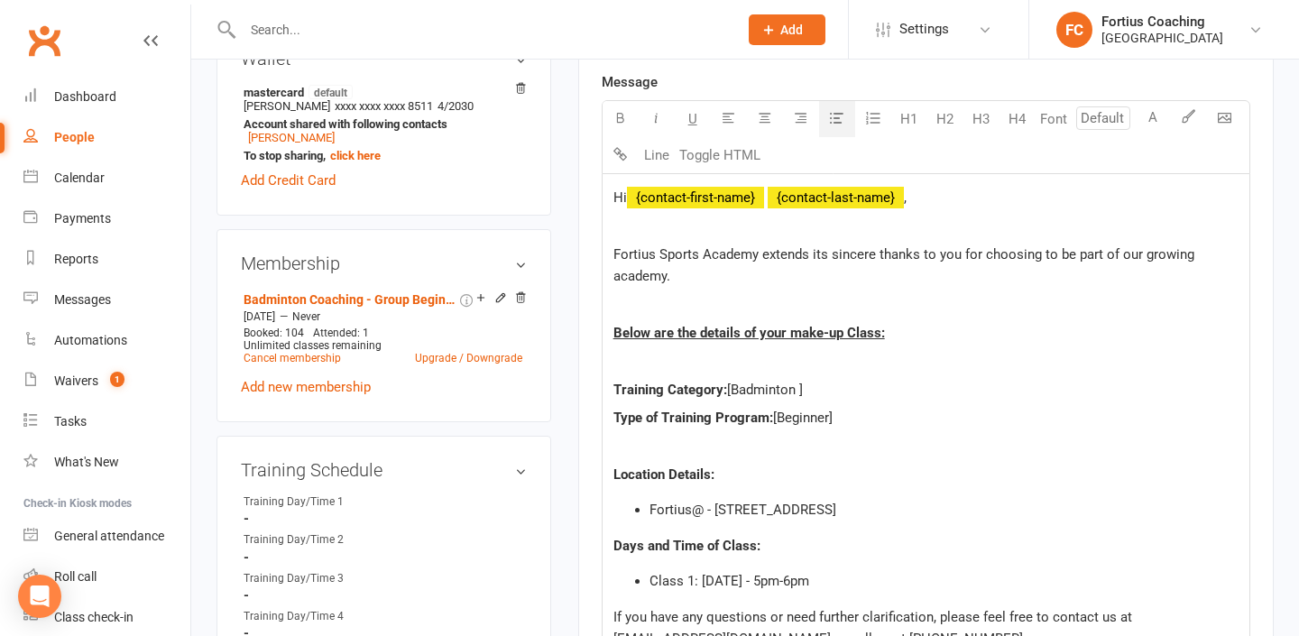
scroll to position [584, 0]
click at [833, 576] on li "Class 1: [DATE] - 5pm-6pm" at bounding box center [944, 580] width 589 height 22
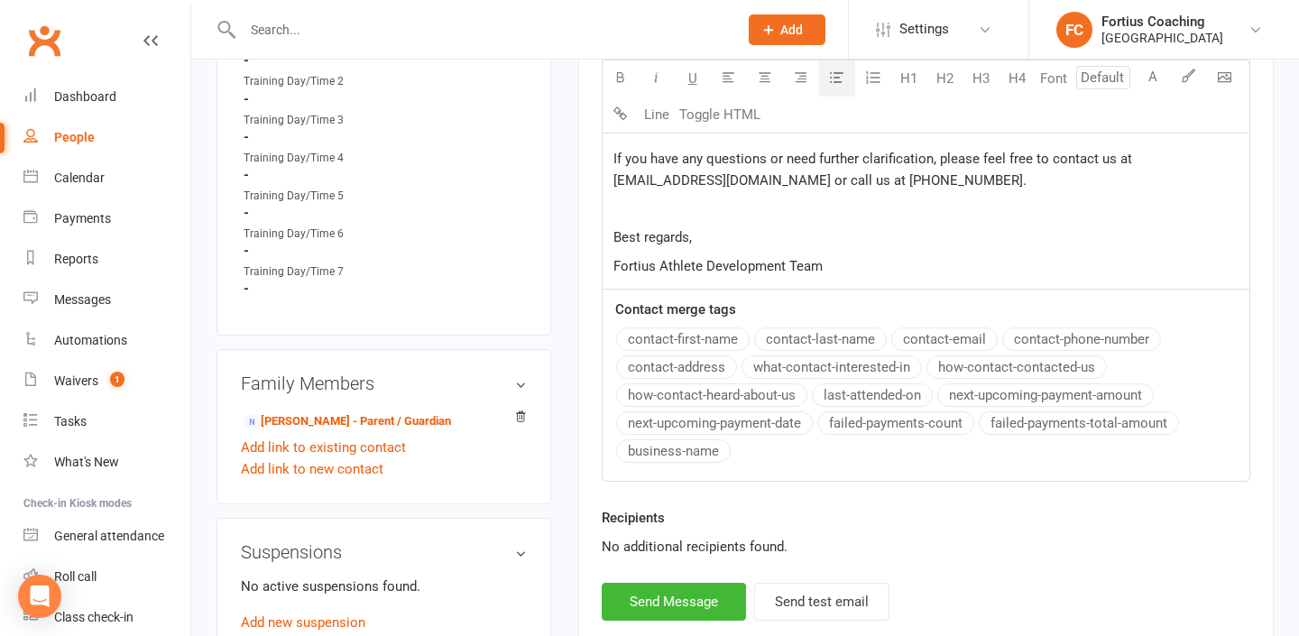
scroll to position [1072, 0]
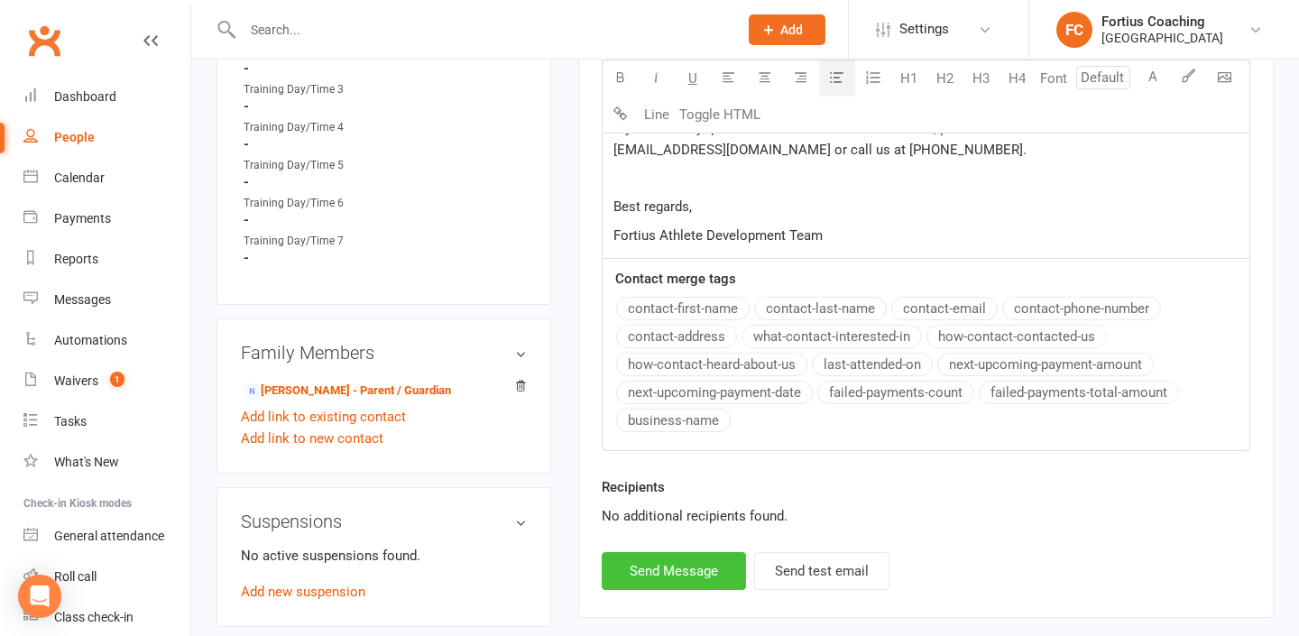
click at [711, 557] on button "Send Message" at bounding box center [674, 571] width 144 height 38
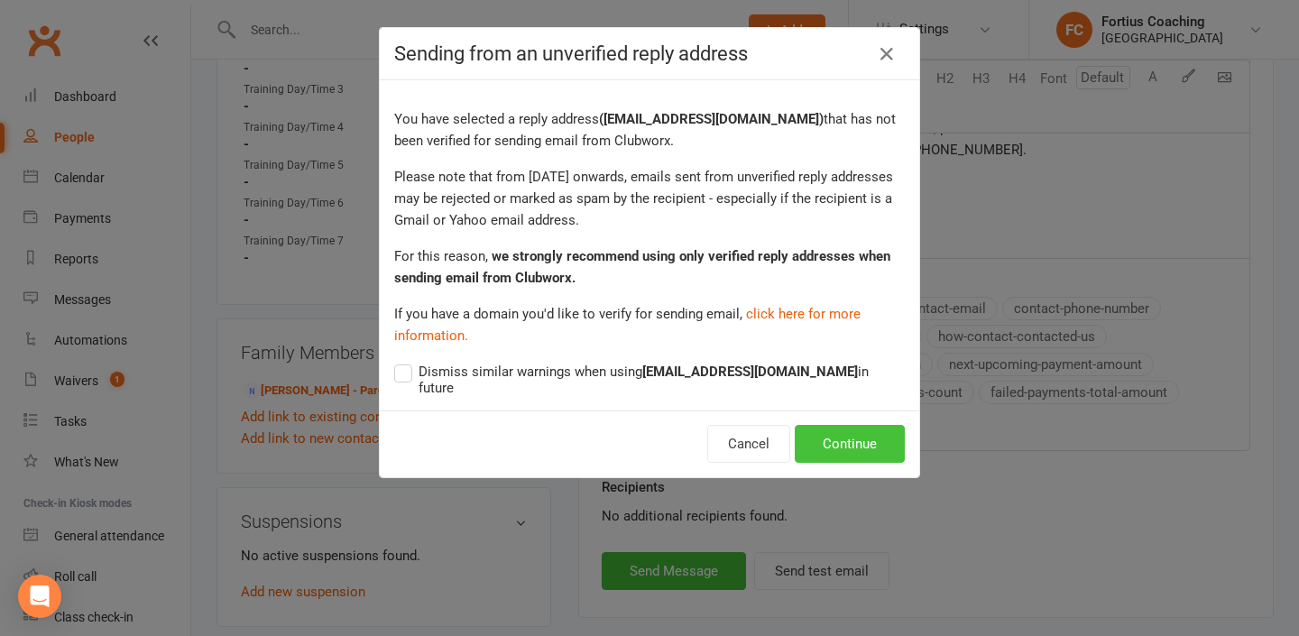
click at [844, 425] on button "Continue" at bounding box center [850, 444] width 110 height 38
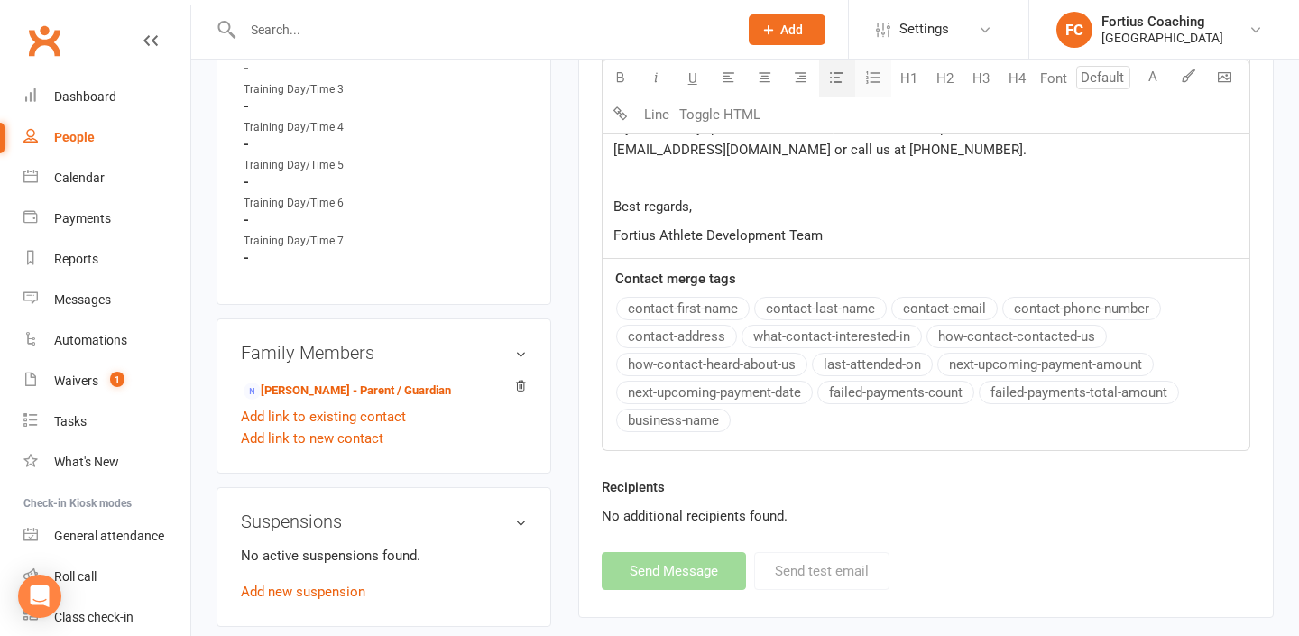
select select
select select "1"
